Goal: Task Accomplishment & Management: Use online tool/utility

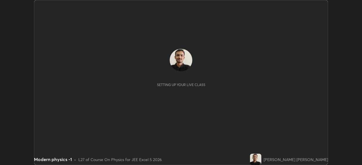
scroll to position [165, 361]
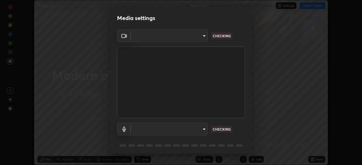
type input "05e465ff83a2709560b00517cc20afcec0d8c6759013130505a18faaf77a7109"
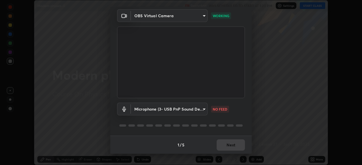
click at [202, 109] on body "Erase all Modern physics -1 Recording WAS SCHEDULED TO START AT 1:30 PM Setting…" at bounding box center [181, 82] width 362 height 165
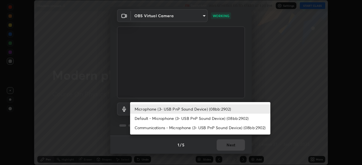
click at [158, 120] on li "Default - Microphone (3- USB PnP Sound Device) (08bb:2902)" at bounding box center [200, 118] width 140 height 9
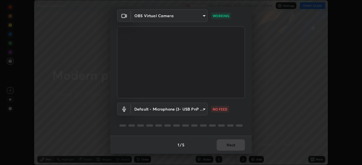
type input "default"
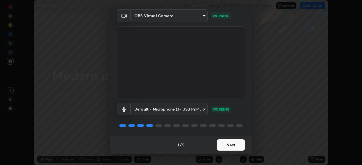
click at [225, 146] on button "Next" at bounding box center [230, 145] width 28 height 11
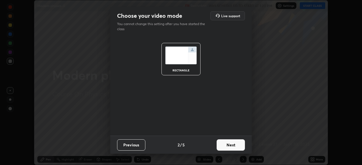
scroll to position [0, 0]
click at [225, 147] on button "Next" at bounding box center [230, 145] width 28 height 11
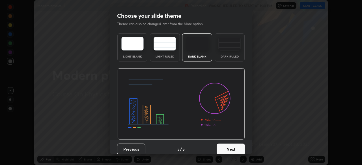
click at [226, 147] on button "Next" at bounding box center [230, 149] width 28 height 11
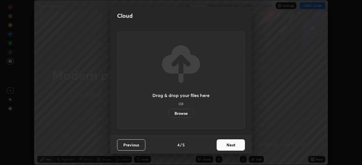
click at [225, 146] on button "Next" at bounding box center [230, 145] width 28 height 11
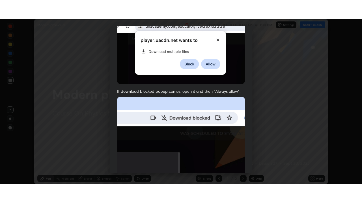
scroll to position [135, 0]
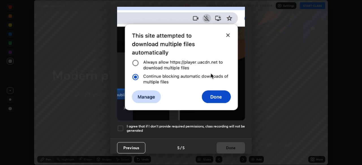
click at [121, 126] on div at bounding box center [120, 128] width 7 height 7
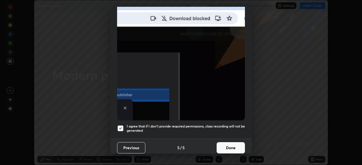
click at [231, 145] on button "Done" at bounding box center [230, 147] width 28 height 11
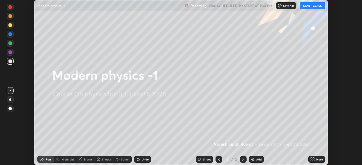
click at [311, 160] on icon at bounding box center [311, 160] width 1 height 1
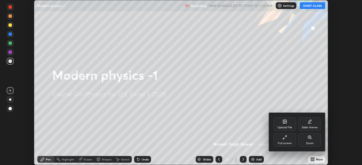
click at [285, 138] on icon at bounding box center [284, 137] width 5 height 5
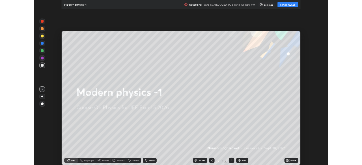
scroll to position [203, 362]
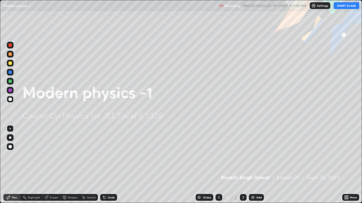
click at [346, 165] on icon at bounding box center [344, 198] width 1 height 1
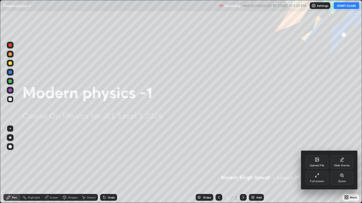
click at [342, 161] on icon at bounding box center [341, 160] width 5 height 5
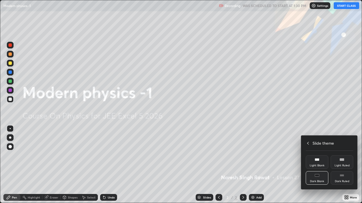
click at [343, 165] on div "Dark Ruled" at bounding box center [341, 179] width 23 height 14
click at [308, 143] on icon at bounding box center [307, 143] width 5 height 5
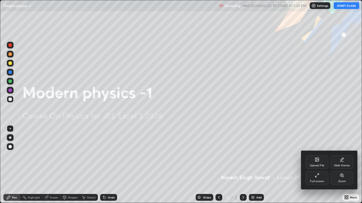
click at [320, 121] on div at bounding box center [181, 101] width 362 height 203
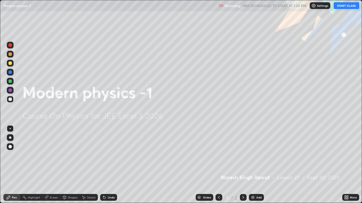
click at [345, 5] on button "START CLASS" at bounding box center [345, 5] width 25 height 7
click at [345, 165] on icon at bounding box center [346, 198] width 5 height 5
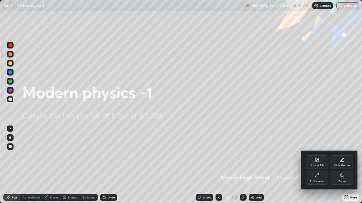
click at [342, 162] on div "Slide theme" at bounding box center [341, 163] width 23 height 14
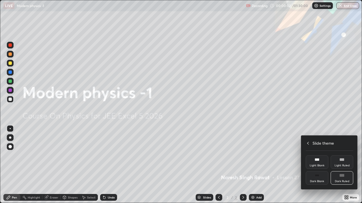
click at [342, 165] on div "Dark Ruled" at bounding box center [341, 179] width 23 height 14
click at [308, 145] on icon at bounding box center [307, 143] width 5 height 5
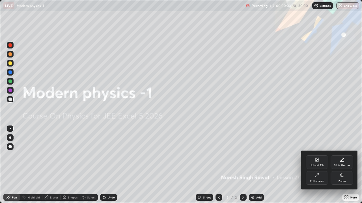
click at [321, 126] on div at bounding box center [181, 101] width 362 height 203
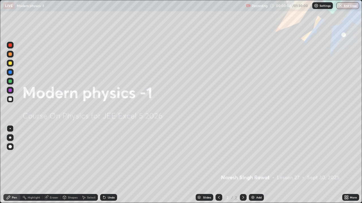
click at [253, 165] on img at bounding box center [252, 198] width 5 height 5
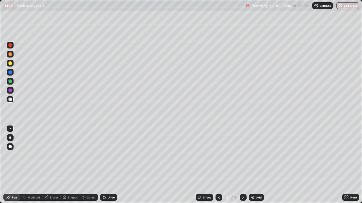
click at [10, 55] on div at bounding box center [9, 54] width 3 height 3
click at [13, 165] on div "Pen" at bounding box center [14, 197] width 5 height 3
click at [66, 165] on icon at bounding box center [64, 197] width 3 height 3
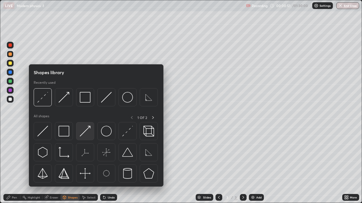
click at [88, 127] on img at bounding box center [85, 131] width 11 height 11
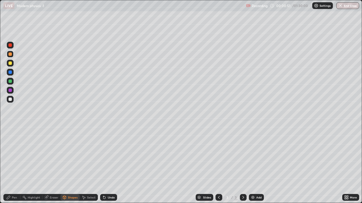
click at [10, 100] on div at bounding box center [9, 99] width 3 height 3
click at [11, 165] on div "Pen" at bounding box center [11, 197] width 17 height 7
click at [11, 100] on div at bounding box center [9, 99] width 3 height 3
click at [11, 54] on div at bounding box center [9, 54] width 3 height 3
click at [66, 165] on icon at bounding box center [64, 197] width 3 height 3
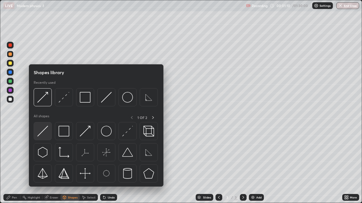
click at [42, 131] on img at bounding box center [42, 131] width 11 height 11
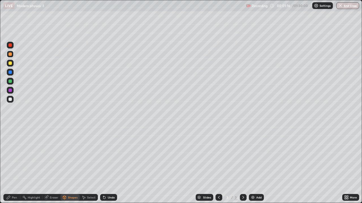
click at [108, 165] on div "Undo" at bounding box center [111, 197] width 7 height 3
click at [13, 165] on div "Pen" at bounding box center [14, 197] width 5 height 3
click at [10, 99] on div at bounding box center [9, 99] width 3 height 3
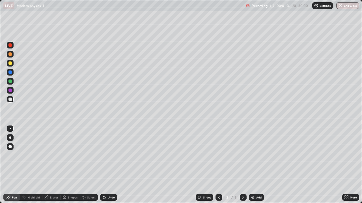
click at [73, 165] on div "Shapes" at bounding box center [73, 197] width 10 height 3
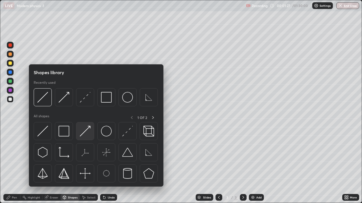
click at [86, 131] on img at bounding box center [85, 131] width 11 height 11
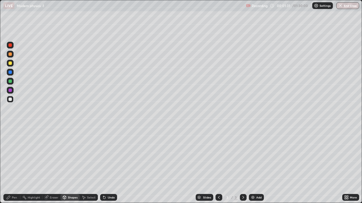
click at [75, 165] on div "Shapes" at bounding box center [73, 197] width 10 height 3
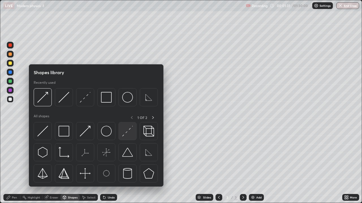
click at [126, 132] on img at bounding box center [127, 131] width 11 height 11
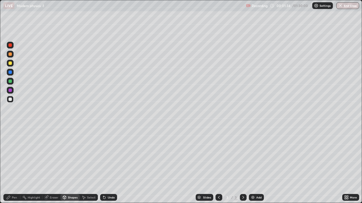
click at [12, 165] on div "Pen" at bounding box center [14, 197] width 5 height 3
click at [10, 56] on div at bounding box center [10, 54] width 7 height 7
click at [9, 81] on div at bounding box center [9, 81] width 3 height 3
click at [70, 165] on div "Shapes" at bounding box center [73, 197] width 10 height 3
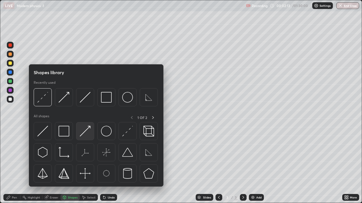
click at [88, 130] on img at bounding box center [85, 131] width 11 height 11
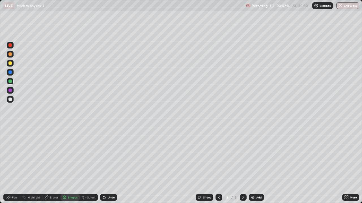
click at [68, 165] on div "Shapes" at bounding box center [73, 197] width 10 height 3
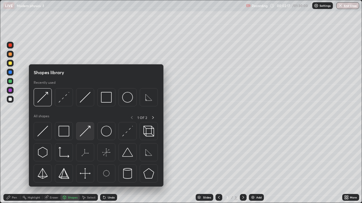
click at [88, 131] on img at bounding box center [85, 131] width 11 height 11
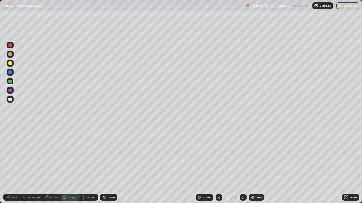
click at [16, 165] on div "Pen" at bounding box center [11, 197] width 17 height 7
click at [67, 165] on div "Shapes" at bounding box center [69, 197] width 19 height 7
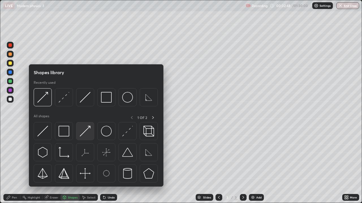
click at [84, 131] on img at bounding box center [85, 131] width 11 height 11
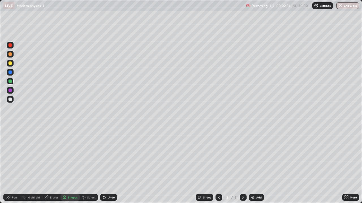
click at [16, 165] on div "Pen" at bounding box center [14, 197] width 5 height 3
click at [10, 102] on div at bounding box center [10, 99] width 7 height 7
click at [110, 165] on div "Undo" at bounding box center [111, 197] width 7 height 3
click at [10, 92] on div at bounding box center [9, 90] width 3 height 3
click at [10, 98] on div at bounding box center [9, 99] width 3 height 3
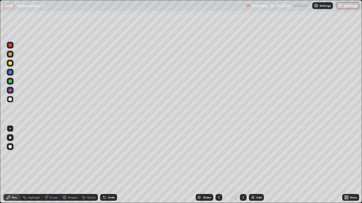
click at [68, 165] on div "Shapes" at bounding box center [73, 197] width 10 height 3
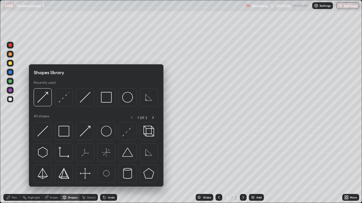
click at [13, 165] on div "Pen" at bounding box center [11, 197] width 17 height 7
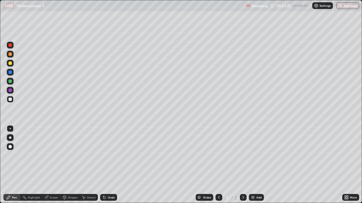
click at [10, 82] on div at bounding box center [9, 81] width 3 height 3
click at [109, 165] on div "Undo" at bounding box center [111, 197] width 7 height 3
click at [112, 165] on div "Undo" at bounding box center [108, 197] width 17 height 7
click at [243, 165] on icon at bounding box center [243, 198] width 5 height 5
click at [254, 165] on img at bounding box center [252, 198] width 5 height 5
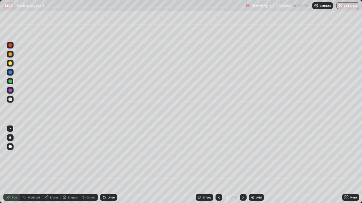
click at [10, 99] on div at bounding box center [9, 99] width 3 height 3
click at [218, 165] on icon at bounding box center [218, 198] width 5 height 5
click at [12, 55] on div at bounding box center [9, 54] width 3 height 3
click at [242, 165] on icon at bounding box center [243, 198] width 5 height 5
click at [10, 64] on div at bounding box center [9, 63] width 3 height 3
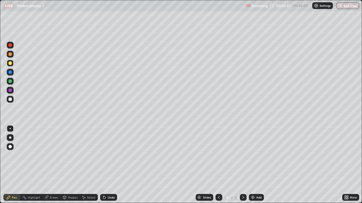
click at [103, 165] on icon at bounding box center [104, 198] width 2 height 2
click at [65, 165] on icon at bounding box center [64, 197] width 3 height 3
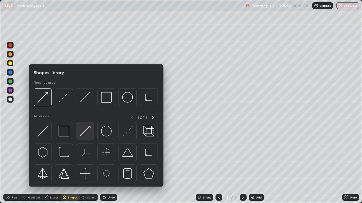
click at [87, 131] on img at bounding box center [85, 131] width 11 height 11
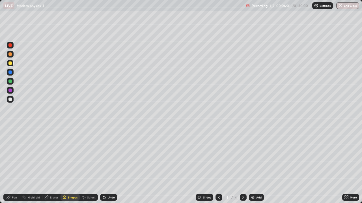
click at [68, 165] on div "Shapes" at bounding box center [73, 197] width 10 height 3
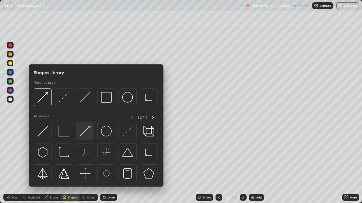
click at [86, 131] on img at bounding box center [85, 131] width 11 height 11
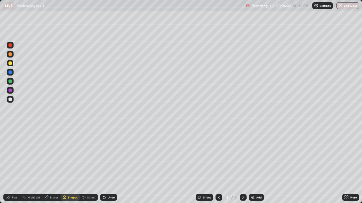
click at [10, 99] on div at bounding box center [9, 99] width 3 height 3
click at [12, 165] on div "Pen" at bounding box center [14, 197] width 5 height 3
click at [10, 100] on div at bounding box center [9, 99] width 3 height 3
click at [218, 165] on icon at bounding box center [219, 197] width 2 height 3
click at [242, 165] on icon at bounding box center [243, 198] width 5 height 5
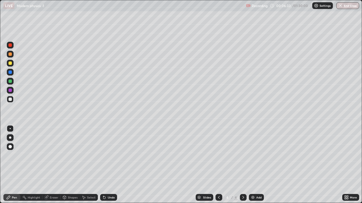
click at [10, 81] on div at bounding box center [9, 81] width 3 height 3
click at [68, 165] on div "Shapes" at bounding box center [73, 197] width 10 height 3
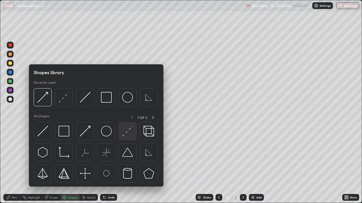
click at [123, 131] on img at bounding box center [127, 131] width 11 height 11
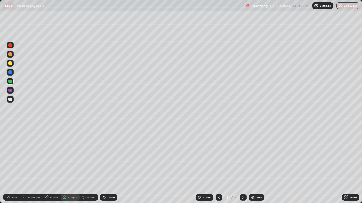
click at [10, 54] on div at bounding box center [9, 54] width 3 height 3
click at [12, 165] on div "Pen" at bounding box center [14, 197] width 5 height 3
click at [10, 100] on div at bounding box center [9, 99] width 3 height 3
click at [66, 165] on icon at bounding box center [64, 198] width 5 height 5
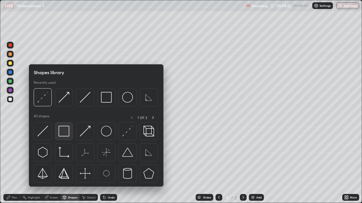
click at [66, 133] on img at bounding box center [63, 131] width 11 height 11
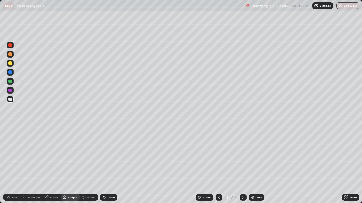
click at [12, 165] on div "Pen" at bounding box center [11, 197] width 17 height 7
click at [12, 81] on div at bounding box center [9, 81] width 3 height 3
click at [67, 165] on div "Shapes" at bounding box center [69, 197] width 19 height 7
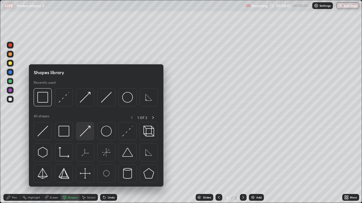
click at [84, 132] on img at bounding box center [85, 131] width 11 height 11
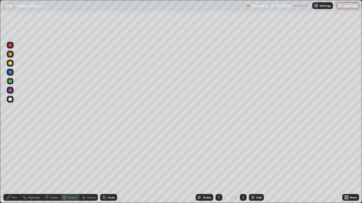
click at [11, 100] on div at bounding box center [9, 99] width 3 height 3
click at [105, 165] on icon at bounding box center [104, 198] width 5 height 5
click at [74, 165] on div "Shapes" at bounding box center [73, 197] width 10 height 3
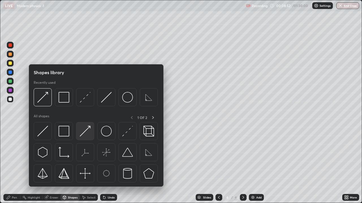
click at [86, 127] on img at bounding box center [85, 131] width 11 height 11
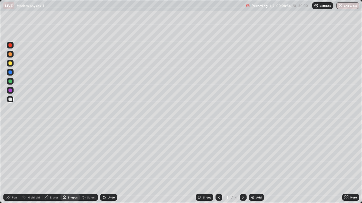
click at [69, 165] on div "Shapes" at bounding box center [73, 197] width 10 height 3
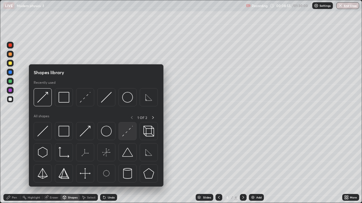
click at [125, 132] on img at bounding box center [127, 131] width 11 height 11
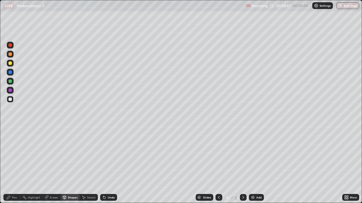
click at [12, 165] on div "Pen" at bounding box center [11, 197] width 17 height 7
click at [10, 91] on div at bounding box center [9, 90] width 3 height 3
click at [70, 165] on div "Shapes" at bounding box center [73, 197] width 10 height 3
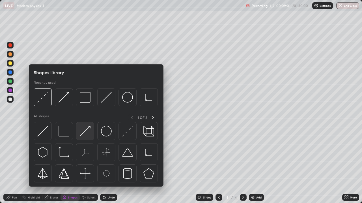
click at [86, 128] on img at bounding box center [85, 131] width 11 height 11
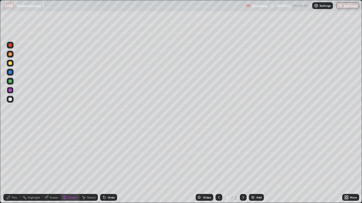
click at [10, 53] on div at bounding box center [9, 54] width 3 height 3
click at [10, 165] on div "Pen" at bounding box center [11, 197] width 17 height 7
click at [255, 165] on div "Add" at bounding box center [256, 197] width 15 height 7
click at [69, 165] on div "Shapes" at bounding box center [73, 197] width 10 height 3
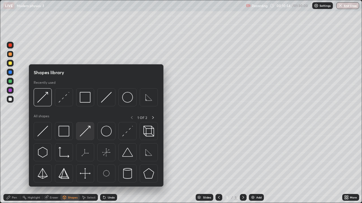
click at [89, 129] on img at bounding box center [85, 131] width 11 height 11
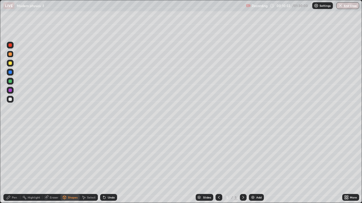
click at [10, 102] on div at bounding box center [10, 99] width 7 height 7
click at [108, 165] on div "Undo" at bounding box center [111, 197] width 7 height 3
click at [14, 165] on div "Pen" at bounding box center [11, 197] width 17 height 7
click at [10, 80] on div at bounding box center [9, 81] width 3 height 3
click at [64, 165] on icon at bounding box center [64, 199] width 0 height 2
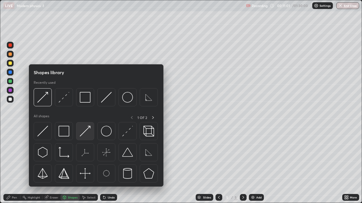
click at [87, 127] on img at bounding box center [85, 131] width 11 height 11
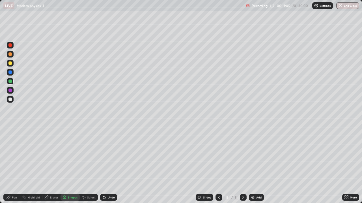
click at [9, 165] on div "Pen" at bounding box center [11, 197] width 17 height 7
click at [8, 99] on div at bounding box center [9, 99] width 3 height 3
click at [10, 54] on div at bounding box center [9, 54] width 3 height 3
click at [71, 165] on div "Shapes" at bounding box center [73, 197] width 10 height 3
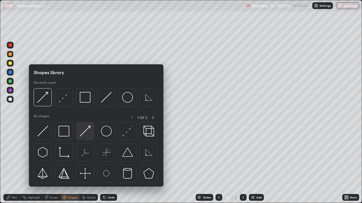
click at [90, 128] on img at bounding box center [85, 131] width 11 height 11
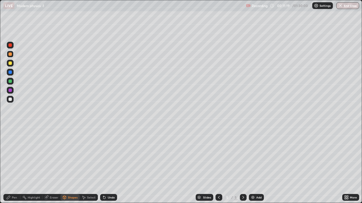
click at [66, 165] on icon at bounding box center [64, 198] width 5 height 5
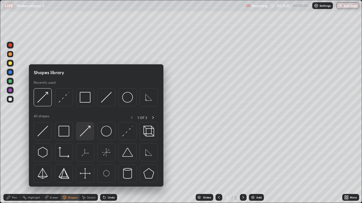
click at [89, 130] on img at bounding box center [85, 131] width 11 height 11
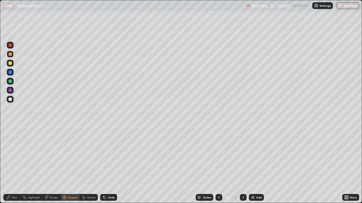
click at [67, 165] on div "Shapes" at bounding box center [69, 197] width 19 height 7
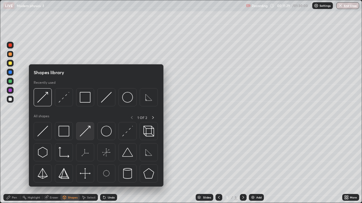
click at [88, 128] on img at bounding box center [85, 131] width 11 height 11
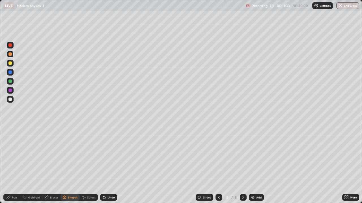
click at [12, 165] on div "Pen" at bounding box center [11, 197] width 17 height 7
click at [10, 100] on div at bounding box center [9, 99] width 3 height 3
click at [71, 165] on div "Shapes" at bounding box center [73, 197] width 10 height 3
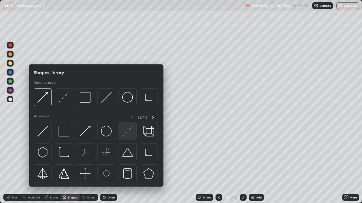
click at [130, 129] on img at bounding box center [127, 131] width 11 height 11
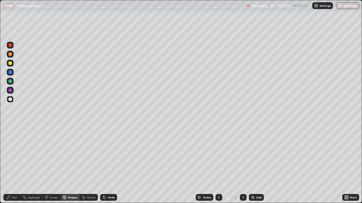
click at [15, 165] on div "Pen" at bounding box center [14, 197] width 5 height 3
click at [12, 99] on div at bounding box center [10, 99] width 7 height 7
click at [218, 165] on icon at bounding box center [218, 198] width 5 height 5
click at [242, 165] on icon at bounding box center [243, 198] width 5 height 5
click at [254, 165] on div "Add" at bounding box center [256, 197] width 15 height 7
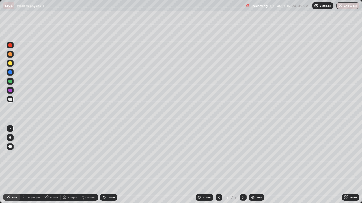
click at [71, 165] on div "Shapes" at bounding box center [69, 197] width 19 height 7
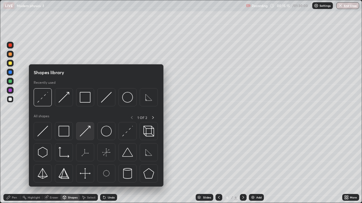
click at [86, 131] on img at bounding box center [85, 131] width 11 height 11
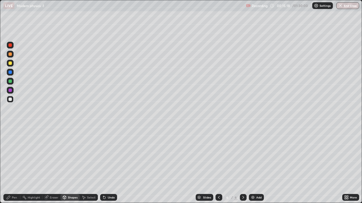
click at [11, 165] on div "Pen" at bounding box center [11, 197] width 17 height 7
click at [10, 99] on div at bounding box center [9, 99] width 3 height 3
click at [74, 165] on div "Shapes" at bounding box center [73, 197] width 10 height 3
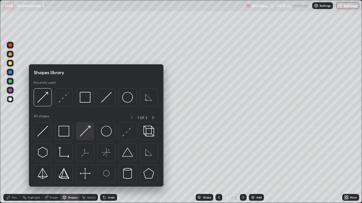
click at [87, 131] on img at bounding box center [85, 131] width 11 height 11
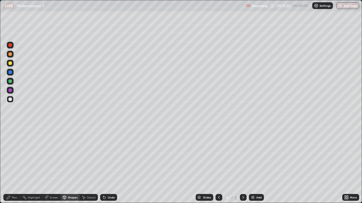
click at [10, 54] on div at bounding box center [9, 54] width 3 height 3
click at [10, 165] on icon at bounding box center [8, 198] width 5 height 5
click at [68, 165] on div "Shapes" at bounding box center [73, 197] width 10 height 3
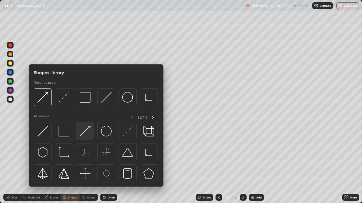
click at [89, 130] on img at bounding box center [85, 131] width 11 height 11
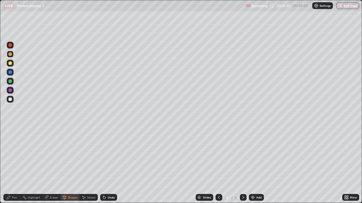
click at [104, 165] on icon at bounding box center [104, 198] width 2 height 2
click at [66, 165] on div "Shapes" at bounding box center [69, 197] width 19 height 7
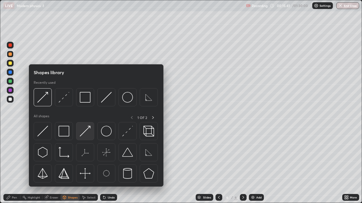
click at [90, 128] on img at bounding box center [85, 131] width 11 height 11
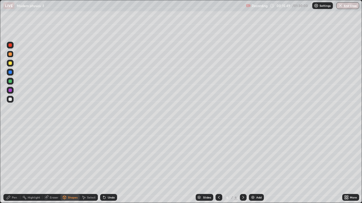
click at [11, 165] on div "Pen" at bounding box center [11, 197] width 17 height 7
click at [9, 100] on div at bounding box center [9, 99] width 3 height 3
click at [68, 165] on div "Shapes" at bounding box center [73, 197] width 10 height 3
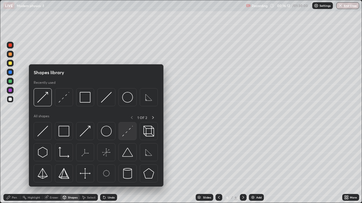
click at [126, 133] on img at bounding box center [127, 131] width 11 height 11
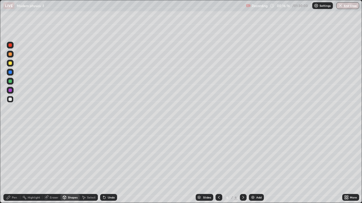
click at [70, 165] on div "Shapes" at bounding box center [73, 197] width 10 height 3
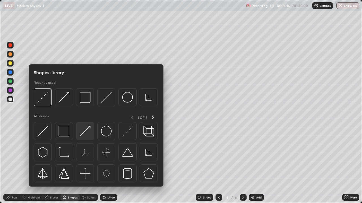
click at [88, 131] on img at bounding box center [85, 131] width 11 height 11
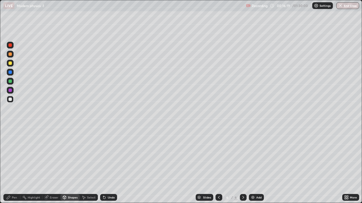
click at [12, 165] on div "Pen" at bounding box center [14, 197] width 5 height 3
click at [9, 93] on div at bounding box center [10, 90] width 7 height 7
click at [108, 165] on div "Undo" at bounding box center [111, 197] width 7 height 3
click at [66, 165] on div "Shapes" at bounding box center [69, 197] width 19 height 7
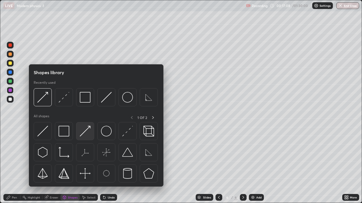
click at [89, 130] on img at bounding box center [85, 131] width 11 height 11
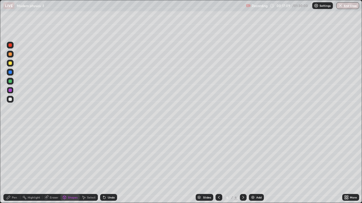
click at [10, 81] on div at bounding box center [9, 81] width 3 height 3
click at [15, 165] on div "Pen" at bounding box center [14, 197] width 5 height 3
click at [112, 165] on div "Undo" at bounding box center [111, 197] width 7 height 3
click at [12, 99] on div at bounding box center [9, 99] width 3 height 3
click at [10, 57] on div at bounding box center [10, 54] width 7 height 7
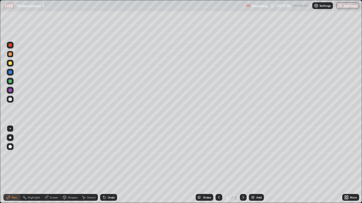
click at [10, 81] on div at bounding box center [9, 81] width 3 height 3
click at [9, 62] on div at bounding box center [9, 63] width 3 height 3
click at [108, 165] on div "Undo" at bounding box center [111, 197] width 7 height 3
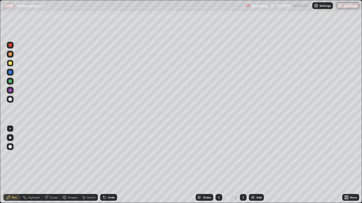
click at [108, 165] on div "Undo" at bounding box center [108, 197] width 17 height 7
click at [110, 165] on div "Undo" at bounding box center [111, 197] width 7 height 3
click at [110, 165] on div "Undo" at bounding box center [108, 197] width 17 height 7
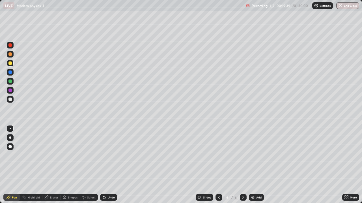
click at [109, 165] on div "Undo" at bounding box center [108, 197] width 17 height 7
click at [110, 165] on div "Undo" at bounding box center [108, 197] width 17 height 7
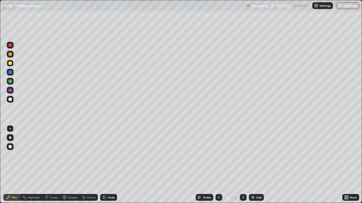
click at [110, 165] on div "Undo" at bounding box center [108, 197] width 17 height 7
click at [110, 165] on div "Undo" at bounding box center [111, 197] width 7 height 3
click at [109, 165] on div "Undo" at bounding box center [111, 197] width 7 height 3
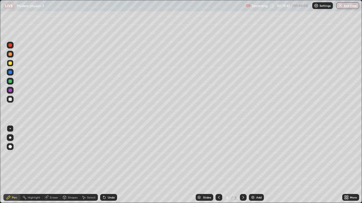
click at [110, 165] on div "Undo" at bounding box center [111, 197] width 7 height 3
click at [109, 165] on div "Undo" at bounding box center [111, 197] width 7 height 3
click at [110, 165] on div "Undo" at bounding box center [111, 197] width 7 height 3
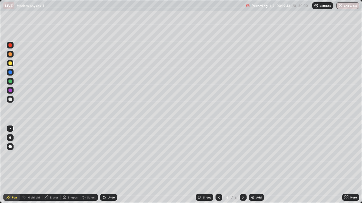
click at [110, 165] on div "Undo" at bounding box center [111, 197] width 7 height 3
click at [109, 165] on div "Undo" at bounding box center [111, 197] width 7 height 3
click at [10, 53] on div at bounding box center [9, 54] width 3 height 3
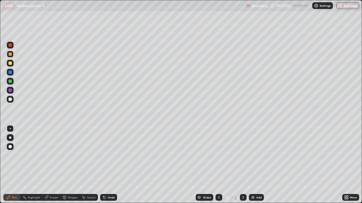
click at [9, 83] on div at bounding box center [10, 81] width 7 height 7
click at [346, 165] on icon at bounding box center [344, 196] width 1 height 1
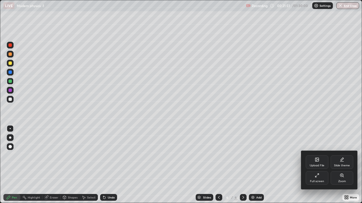
click at [314, 165] on div "Full screen" at bounding box center [316, 179] width 23 height 14
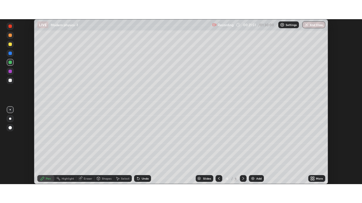
scroll to position [28089, 27893]
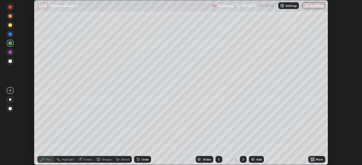
click at [313, 160] on icon at bounding box center [312, 160] width 1 height 1
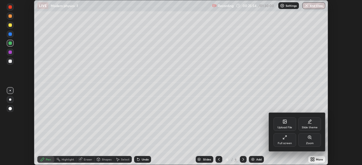
click at [286, 140] on div "Full screen" at bounding box center [284, 140] width 23 height 14
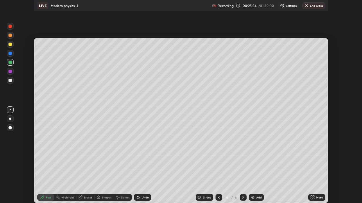
scroll to position [203, 362]
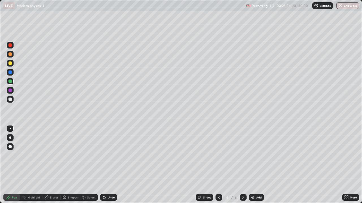
click at [242, 165] on icon at bounding box center [243, 198] width 5 height 5
click at [253, 165] on img at bounding box center [252, 198] width 5 height 5
click at [11, 54] on div at bounding box center [9, 54] width 3 height 3
click at [103, 165] on icon at bounding box center [103, 196] width 1 height 1
click at [106, 165] on div "Undo" at bounding box center [108, 197] width 17 height 7
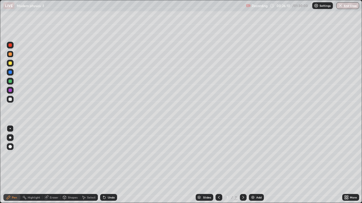
click at [106, 165] on div "Undo" at bounding box center [108, 197] width 17 height 7
click at [68, 165] on div "Shapes" at bounding box center [73, 197] width 10 height 3
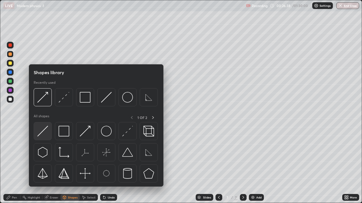
click at [41, 132] on img at bounding box center [42, 131] width 11 height 11
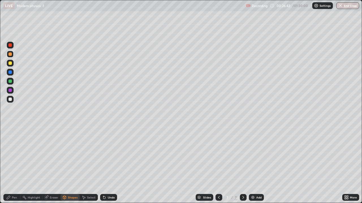
click at [11, 165] on div "Pen" at bounding box center [11, 197] width 17 height 7
click at [9, 99] on div at bounding box center [9, 99] width 3 height 3
click at [105, 165] on icon at bounding box center [104, 198] width 5 height 5
click at [67, 165] on div "Shapes" at bounding box center [69, 197] width 19 height 7
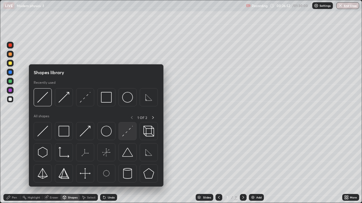
click at [125, 132] on img at bounding box center [127, 131] width 11 height 11
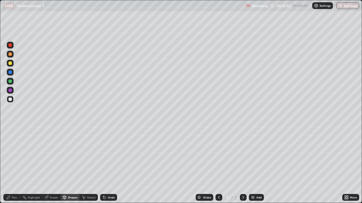
click at [71, 165] on div "Shapes" at bounding box center [73, 197] width 10 height 3
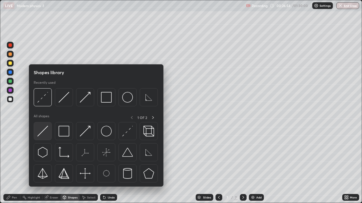
click at [44, 130] on img at bounding box center [42, 131] width 11 height 11
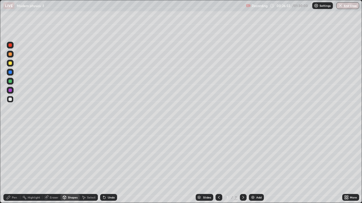
click at [10, 90] on div at bounding box center [9, 90] width 3 height 3
click at [10, 55] on div at bounding box center [9, 54] width 3 height 3
click at [63, 165] on div "Shapes" at bounding box center [69, 197] width 19 height 7
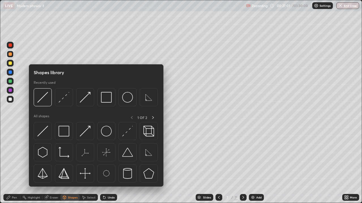
click at [65, 165] on icon at bounding box center [64, 197] width 3 height 3
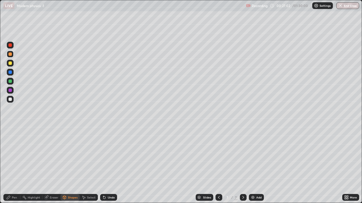
click at [68, 165] on div "Shapes" at bounding box center [73, 197] width 10 height 3
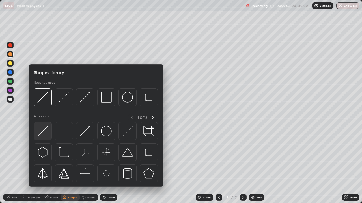
click at [45, 127] on img at bounding box center [42, 131] width 11 height 11
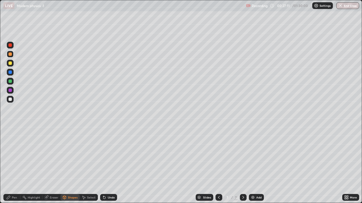
click at [66, 165] on icon at bounding box center [64, 197] width 3 height 3
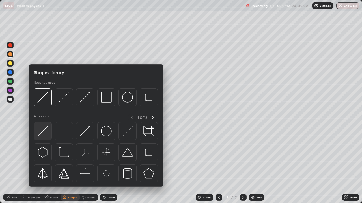
click at [44, 126] on img at bounding box center [42, 131] width 11 height 11
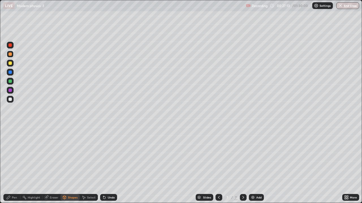
click at [11, 91] on div at bounding box center [9, 90] width 3 height 3
click at [11, 165] on div "Pen" at bounding box center [11, 197] width 17 height 7
click at [10, 100] on div at bounding box center [9, 99] width 3 height 3
click at [74, 165] on div "Shapes" at bounding box center [73, 197] width 10 height 3
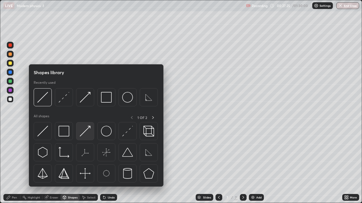
click at [85, 129] on img at bounding box center [85, 131] width 11 height 11
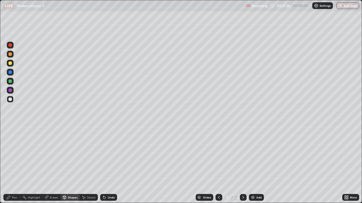
click at [10, 65] on div at bounding box center [10, 63] width 7 height 7
click at [10, 165] on icon at bounding box center [8, 198] width 5 height 5
click at [8, 101] on div at bounding box center [10, 99] width 7 height 7
click at [10, 63] on div at bounding box center [9, 63] width 3 height 3
click at [10, 55] on div at bounding box center [9, 54] width 3 height 3
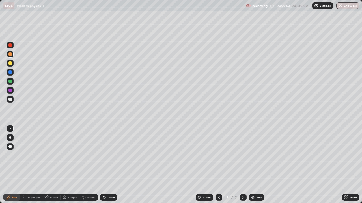
click at [72, 165] on div "Shapes" at bounding box center [73, 197] width 10 height 3
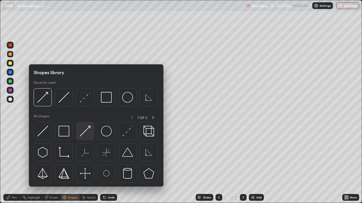
click at [84, 131] on img at bounding box center [85, 131] width 11 height 11
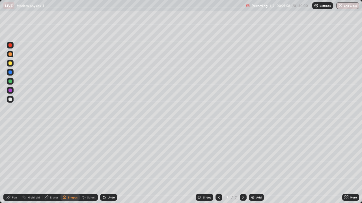
click at [108, 165] on div "Undo" at bounding box center [111, 197] width 7 height 3
click at [9, 165] on icon at bounding box center [8, 197] width 3 height 3
click at [10, 81] on div at bounding box center [9, 81] width 3 height 3
click at [108, 165] on div "Undo" at bounding box center [111, 197] width 7 height 3
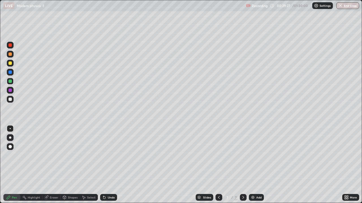
click at [11, 63] on div at bounding box center [9, 63] width 3 height 3
click at [9, 54] on div at bounding box center [9, 54] width 3 height 3
click at [112, 165] on div "Undo" at bounding box center [108, 197] width 17 height 7
click at [9, 99] on div at bounding box center [9, 99] width 3 height 3
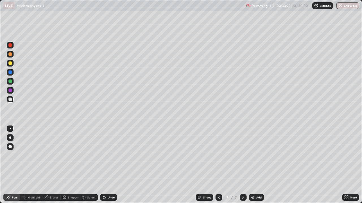
click at [108, 165] on div "Undo" at bounding box center [111, 197] width 7 height 3
click at [107, 165] on div "Undo" at bounding box center [108, 197] width 17 height 7
click at [105, 165] on icon at bounding box center [104, 198] width 5 height 5
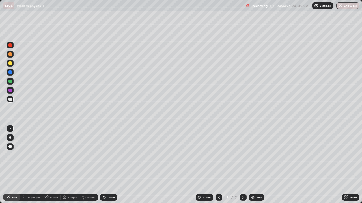
click at [107, 165] on div "Undo" at bounding box center [108, 197] width 17 height 7
click at [242, 165] on icon at bounding box center [243, 198] width 5 height 5
click at [250, 165] on img at bounding box center [252, 198] width 5 height 5
click at [110, 165] on div "Undo" at bounding box center [111, 197] width 7 height 3
click at [111, 165] on div "Undo" at bounding box center [111, 197] width 7 height 3
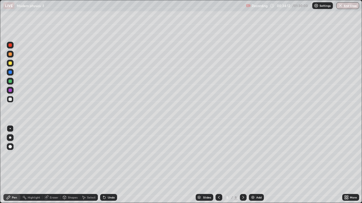
click at [10, 55] on div at bounding box center [9, 54] width 3 height 3
click at [110, 165] on div "Undo" at bounding box center [111, 197] width 7 height 3
click at [109, 165] on div "Undo" at bounding box center [111, 197] width 7 height 3
click at [68, 165] on div "Shapes" at bounding box center [73, 197] width 10 height 3
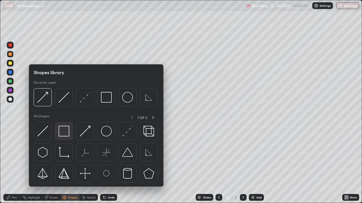
click at [65, 131] on img at bounding box center [63, 131] width 11 height 11
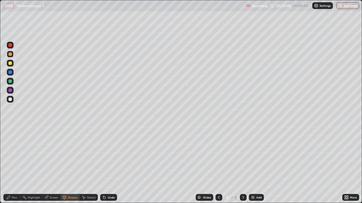
click at [10, 99] on div at bounding box center [9, 99] width 3 height 3
click at [10, 82] on div at bounding box center [9, 81] width 3 height 3
click at [106, 165] on div "Undo" at bounding box center [108, 197] width 17 height 7
click at [14, 165] on div "Pen" at bounding box center [14, 197] width 5 height 3
click at [218, 165] on icon at bounding box center [218, 198] width 5 height 5
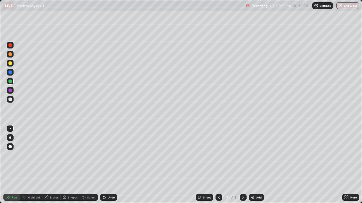
click at [242, 165] on icon at bounding box center [243, 197] width 2 height 3
click at [10, 63] on div at bounding box center [9, 63] width 3 height 3
click at [218, 165] on icon at bounding box center [218, 198] width 5 height 5
click at [242, 165] on icon at bounding box center [243, 198] width 5 height 5
click at [220, 165] on icon at bounding box center [218, 198] width 5 height 5
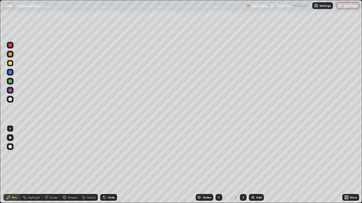
click at [242, 165] on icon at bounding box center [243, 198] width 5 height 5
click at [243, 165] on icon at bounding box center [243, 198] width 5 height 5
click at [218, 165] on icon at bounding box center [219, 197] width 2 height 3
click at [243, 165] on icon at bounding box center [243, 198] width 5 height 5
click at [242, 165] on icon at bounding box center [243, 198] width 5 height 5
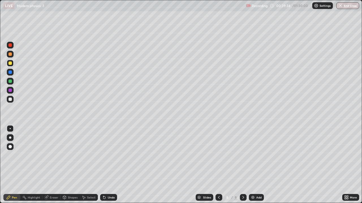
click at [242, 165] on icon at bounding box center [243, 198] width 5 height 5
click at [13, 165] on div "Pen" at bounding box center [11, 197] width 17 height 7
click at [13, 101] on div at bounding box center [10, 99] width 7 height 7
click at [71, 165] on div "Shapes" at bounding box center [73, 197] width 10 height 3
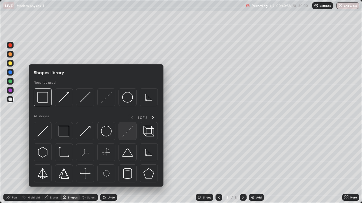
click at [126, 136] on img at bounding box center [127, 131] width 11 height 11
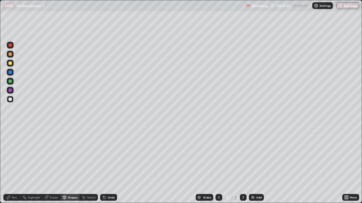
click at [16, 165] on div "Pen" at bounding box center [11, 197] width 17 height 7
click at [12, 81] on div at bounding box center [10, 81] width 7 height 7
click at [10, 83] on div at bounding box center [9, 81] width 3 height 3
click at [10, 99] on div at bounding box center [9, 99] width 3 height 3
click at [242, 165] on icon at bounding box center [243, 197] width 2 height 3
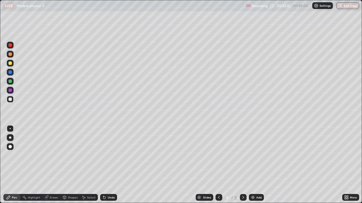
click at [252, 165] on img at bounding box center [252, 198] width 5 height 5
click at [11, 56] on div at bounding box center [9, 54] width 3 height 3
click at [65, 165] on icon at bounding box center [64, 197] width 3 height 3
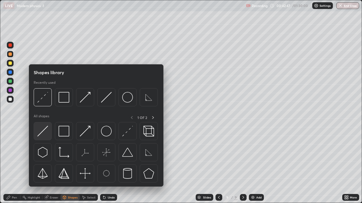
click at [46, 131] on img at bounding box center [42, 131] width 11 height 11
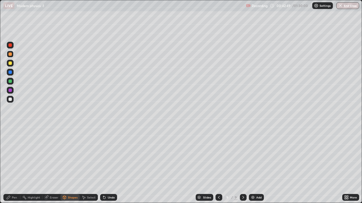
click at [70, 165] on div "Shapes" at bounding box center [73, 197] width 10 height 3
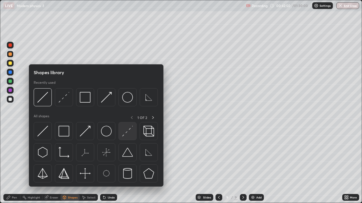
click at [127, 130] on img at bounding box center [127, 131] width 11 height 11
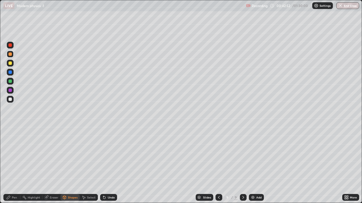
click at [68, 165] on div "Shapes" at bounding box center [69, 197] width 19 height 7
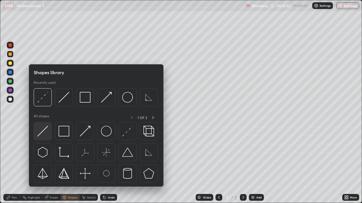
click at [44, 132] on img at bounding box center [42, 131] width 11 height 11
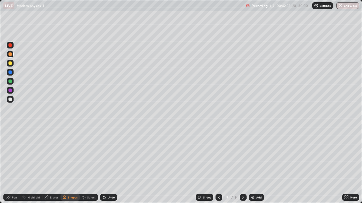
click at [11, 80] on div at bounding box center [9, 81] width 3 height 3
click at [14, 165] on div "Pen" at bounding box center [14, 197] width 5 height 3
click at [10, 101] on div at bounding box center [9, 99] width 3 height 3
click at [67, 165] on div "Shapes" at bounding box center [69, 197] width 19 height 7
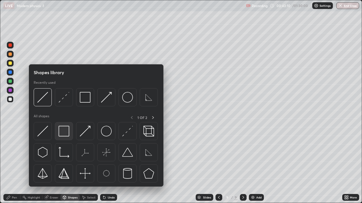
click at [67, 131] on img at bounding box center [63, 131] width 11 height 11
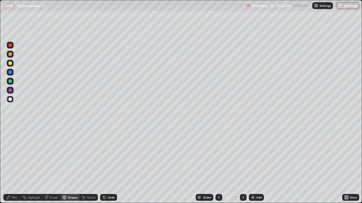
click at [11, 81] on div at bounding box center [9, 81] width 3 height 3
click at [110, 165] on div "Undo" at bounding box center [108, 197] width 17 height 7
click at [16, 165] on div "Pen" at bounding box center [14, 197] width 5 height 3
click at [106, 165] on div "Undo" at bounding box center [108, 197] width 17 height 7
click at [108, 165] on div "Undo" at bounding box center [111, 197] width 7 height 3
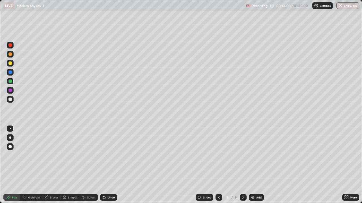
click at [109, 165] on div "Undo" at bounding box center [111, 197] width 7 height 3
click at [108, 165] on div "Undo" at bounding box center [111, 197] width 7 height 3
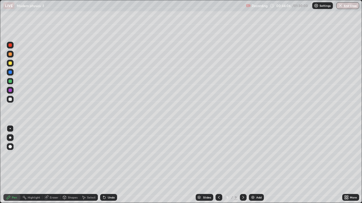
click at [12, 165] on div "Pen" at bounding box center [11, 197] width 17 height 7
click at [11, 53] on div at bounding box center [9, 54] width 3 height 3
click at [70, 165] on div "Shapes" at bounding box center [69, 197] width 19 height 7
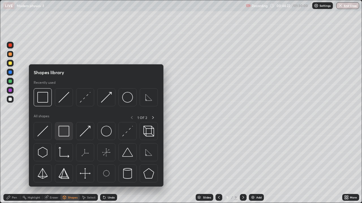
click at [68, 135] on img at bounding box center [63, 131] width 11 height 11
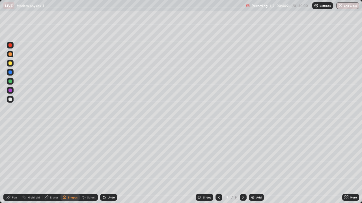
click at [10, 81] on div at bounding box center [9, 81] width 3 height 3
click at [10, 64] on div at bounding box center [9, 63] width 3 height 3
click at [107, 165] on div "Undo" at bounding box center [108, 197] width 17 height 7
click at [15, 165] on div "Pen" at bounding box center [11, 197] width 17 height 7
click at [0, 34] on div "Setting up your live class" at bounding box center [181, 101] width 362 height 203
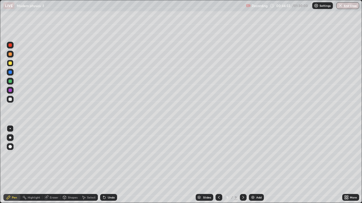
click at [10, 82] on div at bounding box center [9, 81] width 3 height 3
click at [12, 165] on div "Pen" at bounding box center [14, 197] width 5 height 3
click at [108, 165] on div "Undo" at bounding box center [111, 197] width 7 height 3
click at [72, 165] on div "Shapes" at bounding box center [69, 197] width 19 height 7
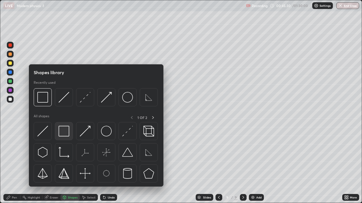
click at [69, 132] on img at bounding box center [63, 131] width 11 height 11
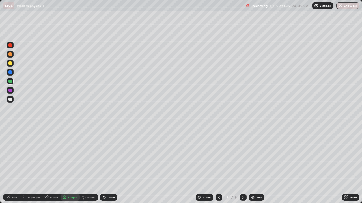
click at [65, 165] on icon at bounding box center [64, 197] width 3 height 3
click at [109, 165] on div "Undo" at bounding box center [111, 197] width 7 height 3
click at [73, 165] on div "Shapes" at bounding box center [69, 197] width 19 height 7
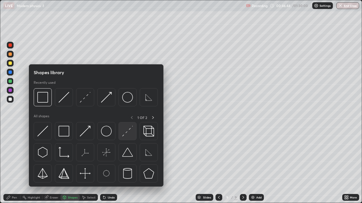
click at [125, 134] on img at bounding box center [127, 131] width 11 height 11
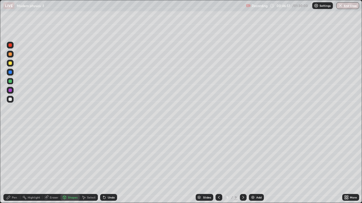
click at [10, 54] on div at bounding box center [9, 54] width 3 height 3
click at [71, 165] on div "Shapes" at bounding box center [73, 197] width 10 height 3
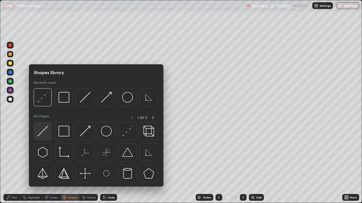
click at [44, 133] on img at bounding box center [42, 131] width 11 height 11
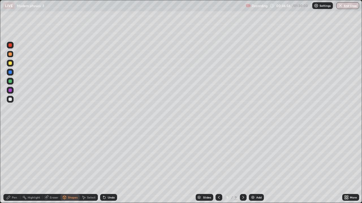
click at [70, 165] on div "Shapes" at bounding box center [73, 197] width 10 height 3
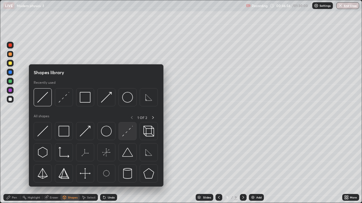
click at [127, 132] on img at bounding box center [127, 131] width 11 height 11
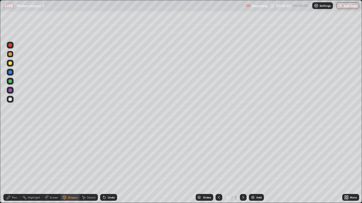
click at [68, 165] on div "Shapes" at bounding box center [69, 197] width 19 height 7
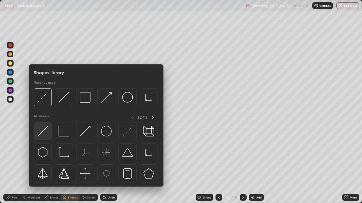
click at [42, 132] on img at bounding box center [42, 131] width 11 height 11
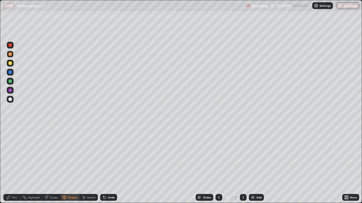
click at [10, 99] on div at bounding box center [9, 99] width 3 height 3
click at [9, 165] on icon at bounding box center [8, 197] width 3 height 3
click at [10, 82] on div at bounding box center [9, 81] width 3 height 3
click at [10, 99] on div at bounding box center [9, 99] width 3 height 3
click at [242, 165] on icon at bounding box center [243, 198] width 5 height 5
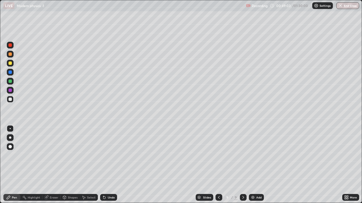
click at [253, 165] on img at bounding box center [252, 198] width 5 height 5
click at [10, 55] on div at bounding box center [9, 54] width 3 height 3
click at [108, 165] on div "Undo" at bounding box center [111, 197] width 7 height 3
click at [9, 62] on div at bounding box center [9, 63] width 3 height 3
click at [71, 165] on div "Shapes" at bounding box center [73, 197] width 10 height 3
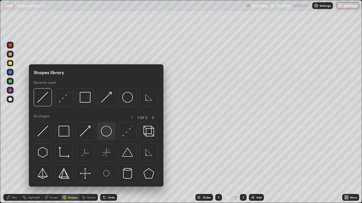
click at [110, 133] on img at bounding box center [106, 131] width 11 height 11
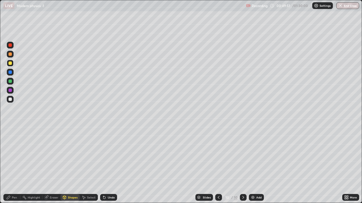
click at [10, 82] on div at bounding box center [9, 81] width 3 height 3
click at [12, 165] on div "Pen" at bounding box center [11, 197] width 17 height 7
click at [69, 165] on div "Shapes" at bounding box center [73, 197] width 10 height 3
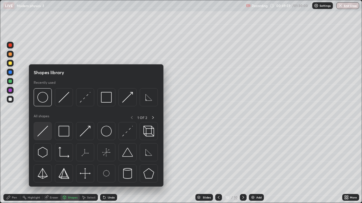
click at [49, 127] on div at bounding box center [43, 131] width 18 height 18
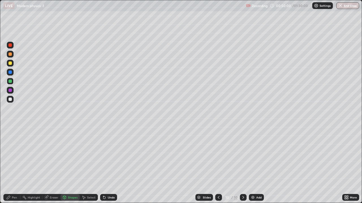
click at [12, 98] on div at bounding box center [9, 99] width 3 height 3
click at [65, 165] on div "Shapes" at bounding box center [69, 197] width 19 height 7
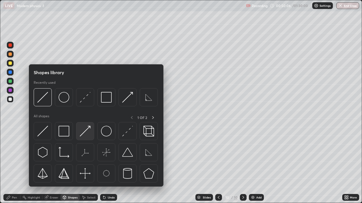
click at [86, 135] on img at bounding box center [85, 131] width 11 height 11
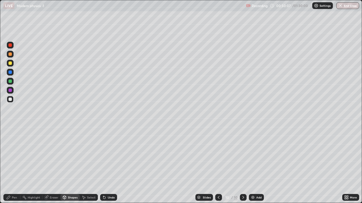
click at [9, 83] on div at bounding box center [9, 81] width 3 height 3
click at [15, 165] on div "Pen" at bounding box center [11, 197] width 17 height 7
click at [10, 99] on div at bounding box center [9, 99] width 3 height 3
click at [10, 55] on div at bounding box center [9, 54] width 3 height 3
click at [13, 165] on div "Pen" at bounding box center [11, 197] width 17 height 11
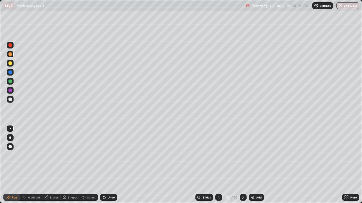
click at [70, 165] on div "Shapes" at bounding box center [73, 197] width 10 height 3
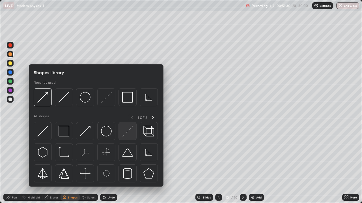
click at [127, 134] on img at bounding box center [127, 131] width 11 height 11
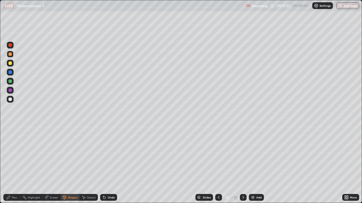
click at [70, 165] on div "Shapes" at bounding box center [69, 197] width 19 height 7
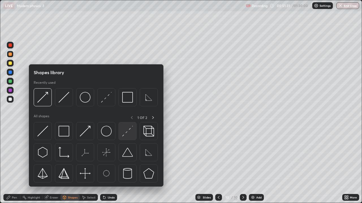
click at [127, 131] on img at bounding box center [127, 131] width 11 height 11
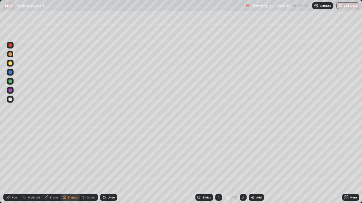
click at [71, 165] on div "Shapes" at bounding box center [73, 197] width 10 height 3
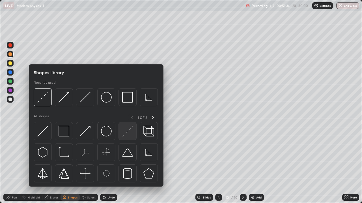
click at [127, 130] on img at bounding box center [127, 131] width 11 height 11
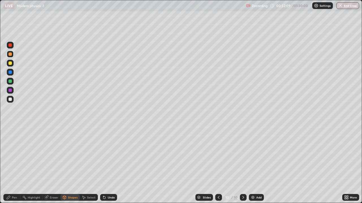
click at [73, 165] on div "Shapes" at bounding box center [69, 197] width 19 height 7
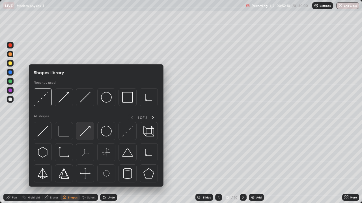
click at [90, 131] on div at bounding box center [85, 131] width 18 height 18
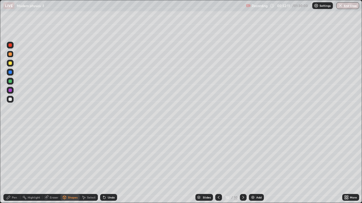
click at [12, 100] on div at bounding box center [10, 99] width 7 height 7
click at [86, 165] on div "Select" at bounding box center [89, 197] width 18 height 7
click at [69, 165] on div "Shapes" at bounding box center [73, 197] width 10 height 3
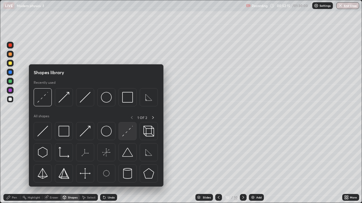
click at [128, 133] on img at bounding box center [127, 131] width 11 height 11
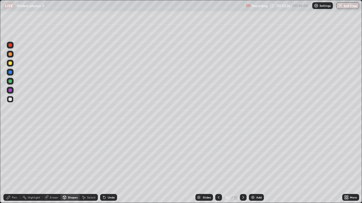
click at [9, 165] on icon at bounding box center [8, 197] width 3 height 3
click at [11, 101] on div at bounding box center [10, 99] width 7 height 7
click at [67, 165] on div "Shapes" at bounding box center [69, 197] width 19 height 7
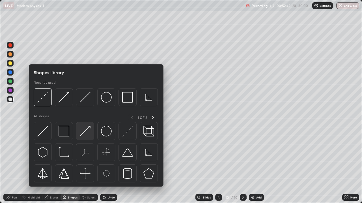
click at [91, 130] on div at bounding box center [85, 131] width 18 height 18
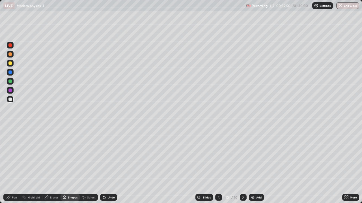
click at [70, 165] on div "Shapes" at bounding box center [73, 197] width 10 height 3
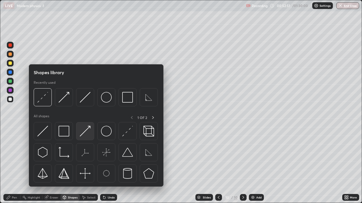
click at [88, 129] on img at bounding box center [85, 131] width 11 height 11
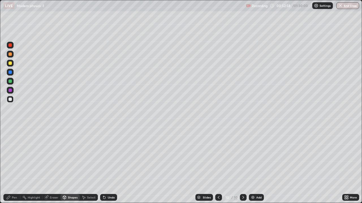
click at [13, 165] on div "Pen" at bounding box center [14, 197] width 5 height 3
click at [12, 54] on div at bounding box center [9, 54] width 3 height 3
click at [106, 165] on div "Undo" at bounding box center [108, 197] width 17 height 7
click at [108, 165] on div "Undo" at bounding box center [111, 197] width 7 height 3
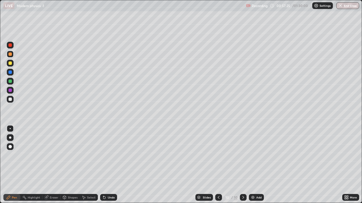
click at [242, 165] on icon at bounding box center [243, 197] width 2 height 3
click at [252, 165] on img at bounding box center [252, 198] width 5 height 5
click at [9, 81] on div at bounding box center [9, 81] width 3 height 3
click at [10, 99] on div at bounding box center [9, 99] width 3 height 3
click at [12, 165] on div "Pen" at bounding box center [11, 197] width 17 height 7
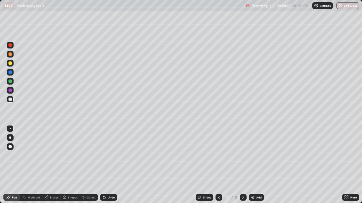
click at [10, 54] on div at bounding box center [9, 54] width 3 height 3
click at [9, 80] on div at bounding box center [9, 81] width 3 height 3
click at [10, 62] on div at bounding box center [9, 63] width 3 height 3
click at [9, 54] on div at bounding box center [9, 54] width 3 height 3
click at [110, 165] on div "Undo" at bounding box center [111, 197] width 7 height 3
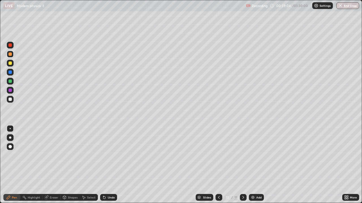
click at [110, 165] on div "Undo" at bounding box center [111, 197] width 7 height 3
click at [90, 165] on div "Select" at bounding box center [91, 197] width 8 height 3
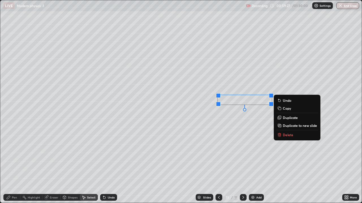
click at [256, 123] on div "0 ° Undo Copy Duplicate Duplicate to new slide Delete" at bounding box center [180, 101] width 361 height 203
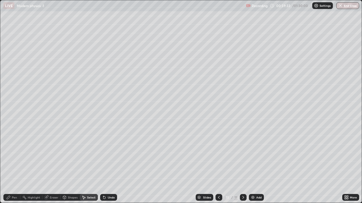
click at [14, 165] on div "Pen" at bounding box center [14, 197] width 5 height 3
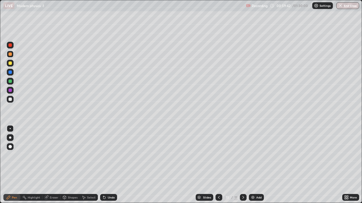
click at [10, 83] on div at bounding box center [9, 81] width 3 height 3
click at [11, 64] on div at bounding box center [9, 63] width 3 height 3
click at [108, 165] on div "Undo" at bounding box center [111, 197] width 7 height 3
click at [110, 165] on div "Undo" at bounding box center [111, 197] width 7 height 3
click at [108, 165] on div "Undo" at bounding box center [111, 197] width 7 height 3
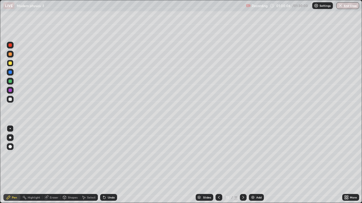
click at [109, 165] on div "Undo" at bounding box center [111, 197] width 7 height 3
click at [108, 165] on div "Undo" at bounding box center [111, 197] width 7 height 3
click at [10, 99] on div at bounding box center [9, 99] width 3 height 3
click at [108, 165] on div "Undo" at bounding box center [111, 197] width 7 height 3
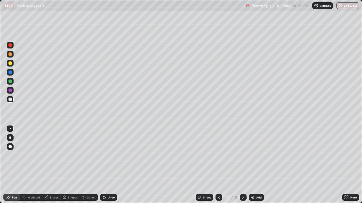
click at [108, 165] on div "Undo" at bounding box center [111, 197] width 7 height 3
click at [243, 165] on icon at bounding box center [243, 198] width 5 height 5
click at [253, 165] on img at bounding box center [252, 198] width 5 height 5
click at [68, 165] on div "Shapes" at bounding box center [73, 197] width 10 height 3
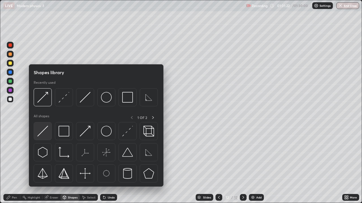
click at [44, 131] on img at bounding box center [42, 131] width 11 height 11
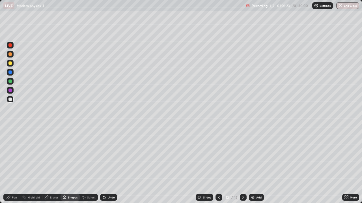
click at [9, 81] on div at bounding box center [9, 81] width 3 height 3
click at [108, 165] on div "Undo" at bounding box center [111, 197] width 7 height 3
click at [66, 165] on div "Shapes" at bounding box center [69, 197] width 19 height 7
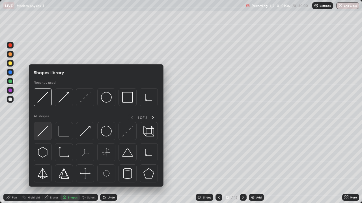
click at [44, 129] on img at bounding box center [42, 131] width 11 height 11
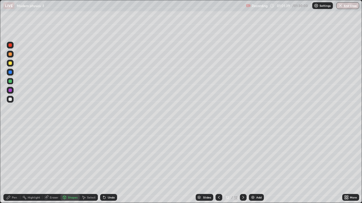
click at [87, 165] on div "Select" at bounding box center [91, 197] width 8 height 3
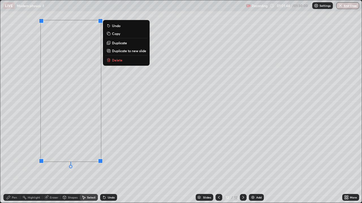
click at [120, 41] on p "Duplicate" at bounding box center [119, 43] width 15 height 5
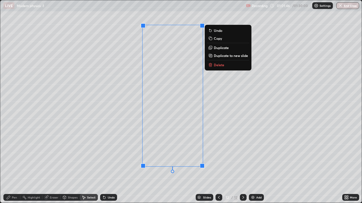
click at [219, 48] on p "Duplicate" at bounding box center [221, 47] width 15 height 5
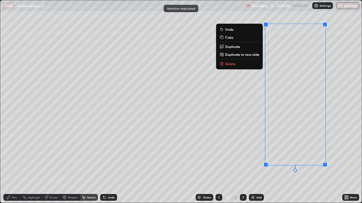
click at [245, 116] on div "0 ° Undo Copy Duplicate Duplicate to new slide Delete" at bounding box center [180, 101] width 361 height 203
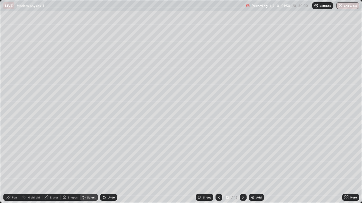
click at [52, 165] on div "Eraser" at bounding box center [51, 197] width 18 height 7
click at [68, 165] on div "Shapes" at bounding box center [69, 197] width 19 height 7
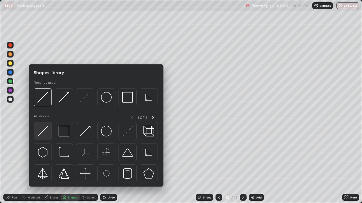
click at [45, 132] on img at bounding box center [42, 131] width 11 height 11
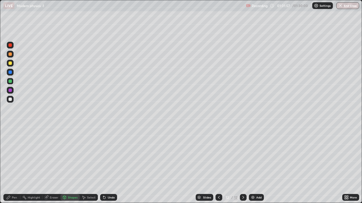
click at [12, 165] on div "Pen" at bounding box center [11, 197] width 17 height 7
click at [11, 99] on div at bounding box center [9, 99] width 3 height 3
click at [65, 165] on icon at bounding box center [64, 197] width 3 height 3
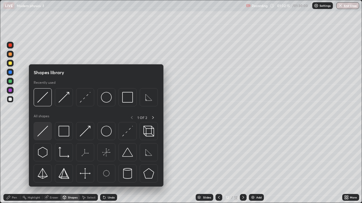
click at [44, 129] on img at bounding box center [42, 131] width 11 height 11
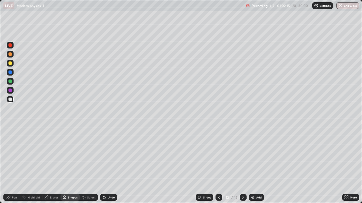
click at [8, 64] on div at bounding box center [9, 63] width 3 height 3
click at [69, 165] on div "Shapes" at bounding box center [69, 197] width 19 height 7
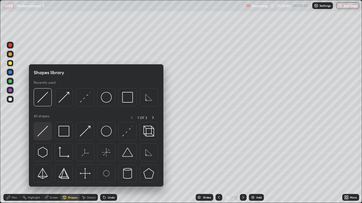
click at [45, 132] on img at bounding box center [42, 131] width 11 height 11
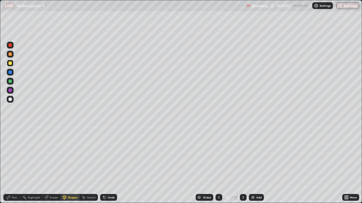
click at [11, 165] on div "Pen" at bounding box center [11, 197] width 17 height 7
click at [11, 101] on div at bounding box center [9, 99] width 3 height 3
click at [68, 165] on div "Shapes" at bounding box center [73, 197] width 10 height 3
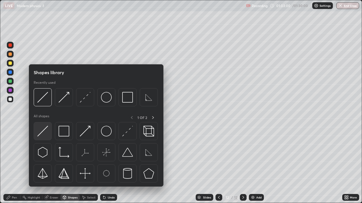
click at [45, 130] on img at bounding box center [42, 131] width 11 height 11
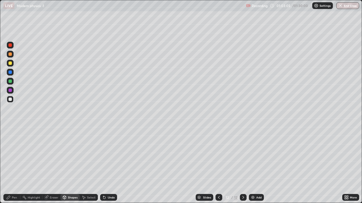
click at [14, 165] on div "Pen" at bounding box center [14, 197] width 5 height 3
click at [10, 72] on div at bounding box center [9, 72] width 3 height 3
click at [68, 165] on div "Shapes" at bounding box center [73, 197] width 10 height 3
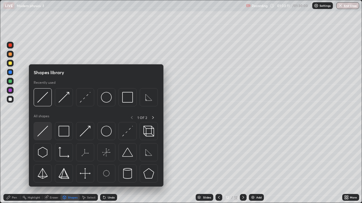
click at [49, 127] on div at bounding box center [43, 131] width 18 height 18
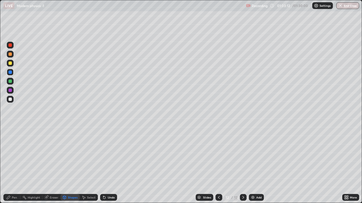
click at [12, 165] on div "Pen" at bounding box center [11, 197] width 17 height 7
click at [10, 57] on div at bounding box center [10, 54] width 7 height 7
click at [71, 165] on div "Shapes" at bounding box center [69, 197] width 19 height 7
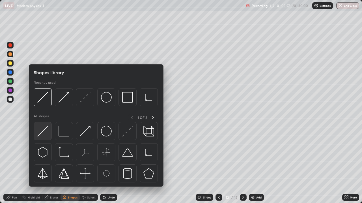
click at [45, 131] on img at bounding box center [42, 131] width 11 height 11
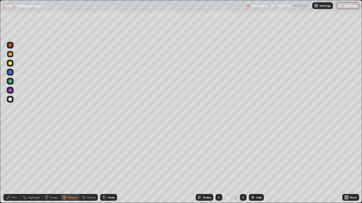
click at [10, 65] on div at bounding box center [9, 63] width 3 height 3
click at [12, 165] on div "Pen" at bounding box center [14, 197] width 5 height 3
click at [10, 90] on div at bounding box center [9, 90] width 3 height 3
click at [10, 82] on div at bounding box center [9, 81] width 3 height 3
click at [218, 165] on icon at bounding box center [218, 198] width 5 height 5
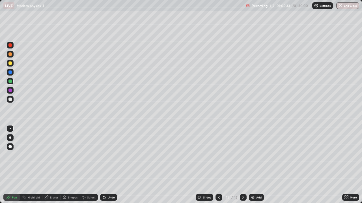
click at [242, 165] on icon at bounding box center [243, 198] width 5 height 5
click at [225, 165] on div "12" at bounding box center [227, 197] width 6 height 3
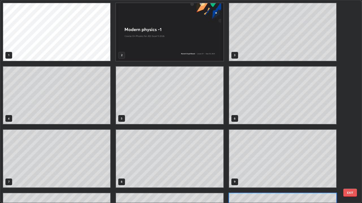
click at [216, 165] on div "1 2 3 4 5 6 7 8 9 10 11 12" at bounding box center [175, 101] width 351 height 203
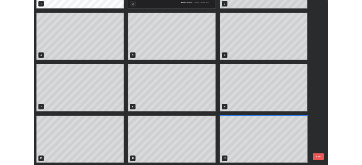
scroll to position [201, 358]
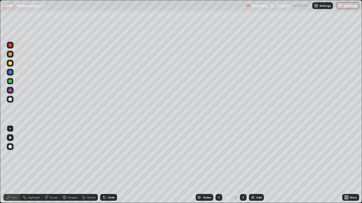
click at [244, 165] on icon at bounding box center [243, 198] width 5 height 5
click at [242, 165] on icon at bounding box center [243, 198] width 5 height 5
click at [346, 165] on icon at bounding box center [346, 198] width 5 height 5
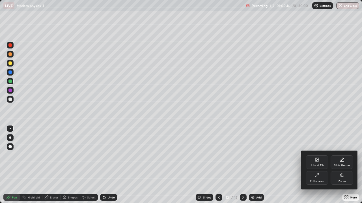
click at [322, 165] on div "Full screen" at bounding box center [316, 179] width 23 height 14
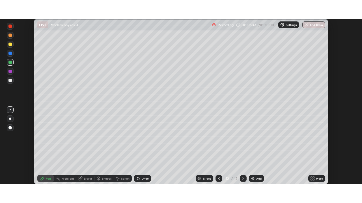
scroll to position [28089, 27893]
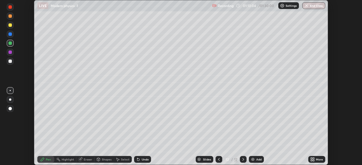
click at [311, 160] on icon at bounding box center [311, 160] width 1 height 1
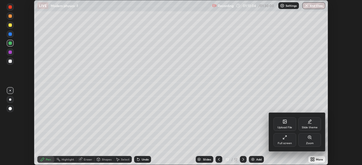
click at [282, 138] on div "Full screen" at bounding box center [284, 140] width 23 height 14
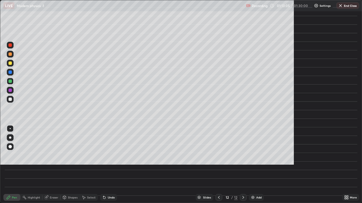
scroll to position [203, 362]
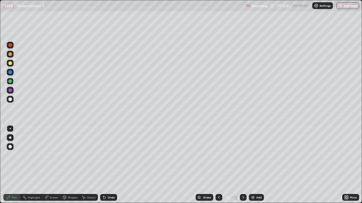
click at [244, 165] on icon at bounding box center [243, 198] width 5 height 5
click at [251, 165] on img at bounding box center [252, 198] width 5 height 5
click at [11, 53] on div at bounding box center [9, 54] width 3 height 3
click at [218, 165] on icon at bounding box center [218, 198] width 5 height 5
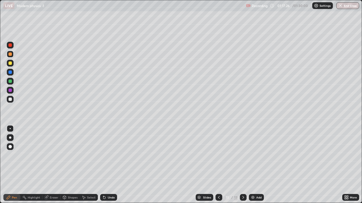
click at [242, 165] on icon at bounding box center [243, 198] width 5 height 5
click at [243, 165] on icon at bounding box center [243, 197] width 2 height 3
click at [245, 165] on div at bounding box center [243, 197] width 7 height 7
click at [69, 165] on div "Shapes" at bounding box center [73, 197] width 10 height 3
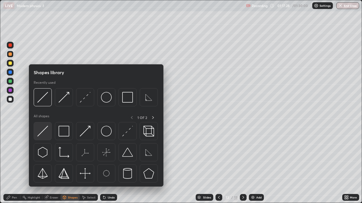
click at [45, 130] on img at bounding box center [42, 131] width 11 height 11
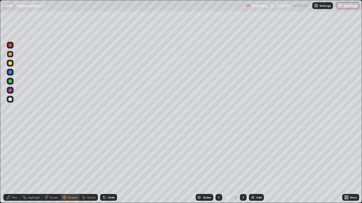
click at [86, 165] on div "Select" at bounding box center [89, 197] width 18 height 7
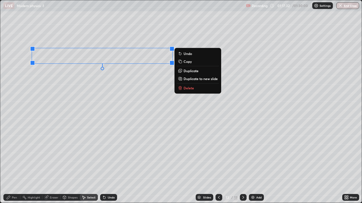
click at [189, 86] on p "Delete" at bounding box center [188, 88] width 10 height 5
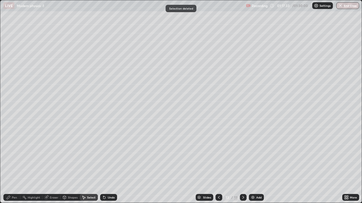
click at [69, 165] on div "Shapes" at bounding box center [73, 197] width 10 height 3
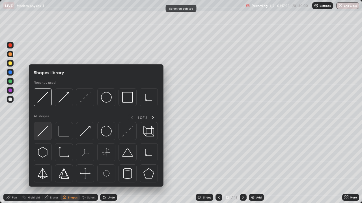
click at [43, 129] on img at bounding box center [42, 131] width 11 height 11
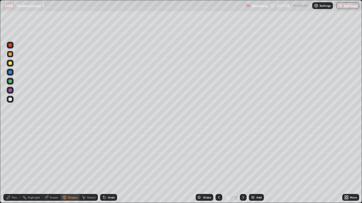
click at [73, 165] on div "Shapes" at bounding box center [69, 197] width 19 height 7
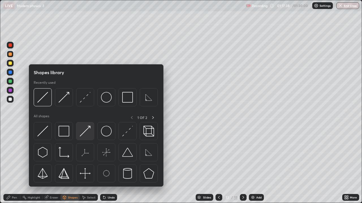
click at [88, 129] on img at bounding box center [85, 131] width 11 height 11
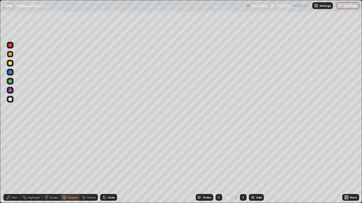
click at [9, 82] on div at bounding box center [9, 81] width 3 height 3
click at [11, 165] on div "Pen" at bounding box center [11, 197] width 17 height 7
click at [12, 99] on div at bounding box center [10, 99] width 7 height 7
click at [70, 165] on div "Shapes" at bounding box center [73, 197] width 10 height 3
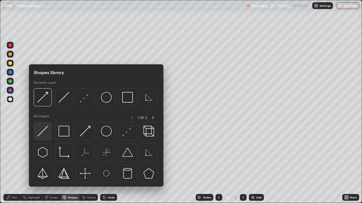
click at [48, 129] on img at bounding box center [42, 131] width 11 height 11
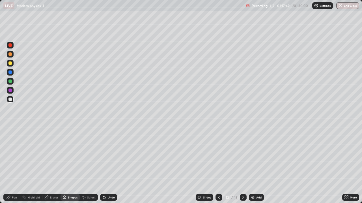
click at [63, 165] on icon at bounding box center [64, 197] width 3 height 3
click at [12, 165] on div "Pen" at bounding box center [14, 197] width 5 height 3
click at [10, 54] on div at bounding box center [9, 54] width 3 height 3
click at [12, 63] on div at bounding box center [10, 63] width 7 height 7
click at [68, 165] on div "Shapes" at bounding box center [69, 197] width 19 height 7
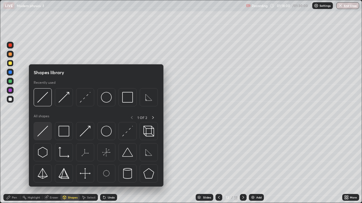
click at [44, 131] on img at bounding box center [42, 131] width 11 height 11
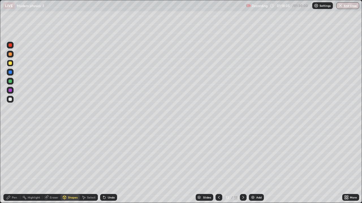
click at [63, 165] on icon at bounding box center [64, 197] width 3 height 3
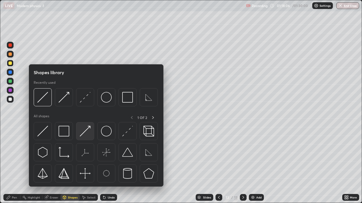
click at [82, 133] on img at bounding box center [85, 131] width 11 height 11
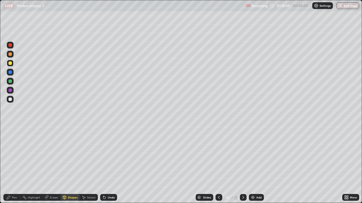
click at [8, 165] on icon at bounding box center [8, 197] width 3 height 3
click at [11, 100] on div at bounding box center [9, 99] width 3 height 3
click at [68, 165] on div "Shapes" at bounding box center [69, 197] width 19 height 7
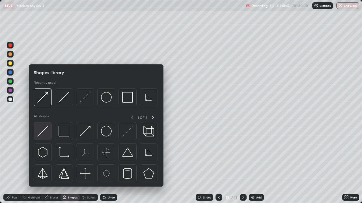
click at [45, 129] on img at bounding box center [42, 131] width 11 height 11
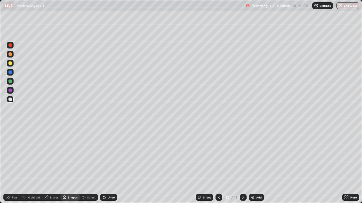
click at [78, 165] on div "Shapes" at bounding box center [69, 197] width 19 height 7
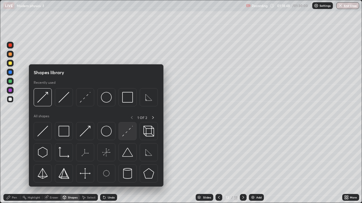
click at [126, 133] on img at bounding box center [127, 131] width 11 height 11
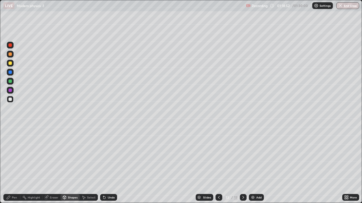
click at [103, 165] on icon at bounding box center [104, 198] width 2 height 2
click at [76, 165] on div "Shapes" at bounding box center [73, 197] width 10 height 3
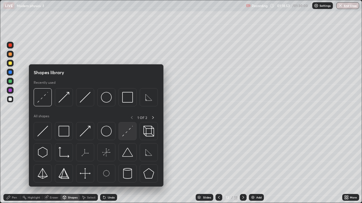
click at [127, 134] on img at bounding box center [127, 131] width 11 height 11
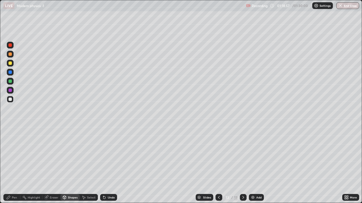
click at [69, 165] on div "Shapes" at bounding box center [73, 197] width 10 height 3
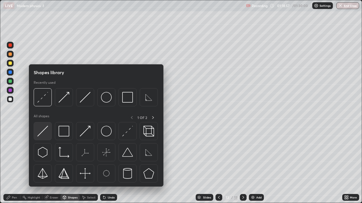
click at [44, 129] on img at bounding box center [42, 131] width 11 height 11
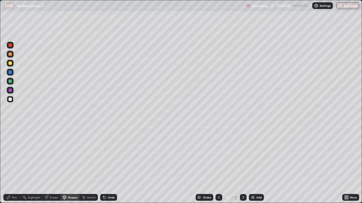
click at [10, 90] on div at bounding box center [9, 90] width 3 height 3
click at [14, 165] on div "Pen" at bounding box center [14, 197] width 5 height 3
click at [11, 99] on div at bounding box center [9, 99] width 3 height 3
click at [110, 165] on div "Undo" at bounding box center [111, 197] width 7 height 3
click at [108, 165] on div "Undo" at bounding box center [111, 197] width 7 height 3
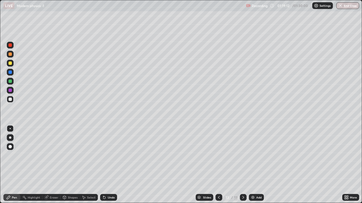
click at [65, 165] on icon at bounding box center [64, 197] width 3 height 1
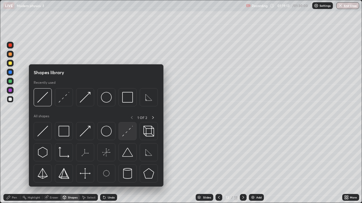
click at [124, 136] on img at bounding box center [127, 131] width 11 height 11
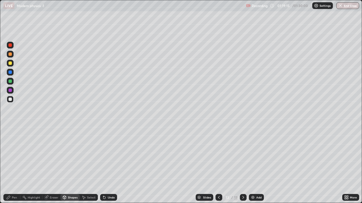
click at [14, 165] on div "Pen" at bounding box center [14, 197] width 5 height 3
click at [10, 81] on div at bounding box center [9, 81] width 3 height 3
click at [63, 165] on icon at bounding box center [64, 197] width 3 height 3
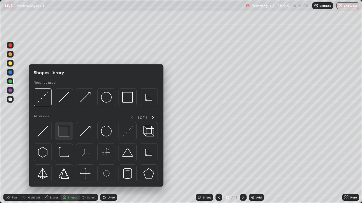
click at [68, 133] on img at bounding box center [63, 131] width 11 height 11
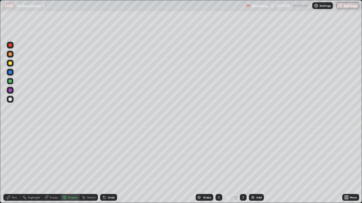
click at [13, 165] on div "Pen" at bounding box center [11, 197] width 17 height 7
click at [10, 100] on div at bounding box center [9, 99] width 3 height 3
click at [70, 165] on div "Shapes" at bounding box center [73, 197] width 10 height 3
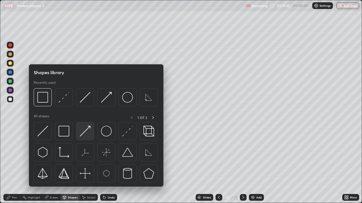
click at [87, 130] on img at bounding box center [85, 131] width 11 height 11
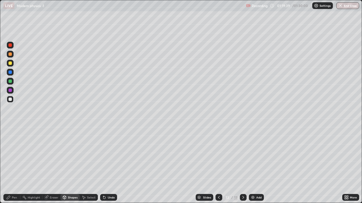
click at [13, 165] on div "Pen" at bounding box center [14, 197] width 5 height 3
click at [12, 99] on div at bounding box center [10, 99] width 7 height 7
click at [67, 165] on div "Shapes" at bounding box center [69, 197] width 19 height 7
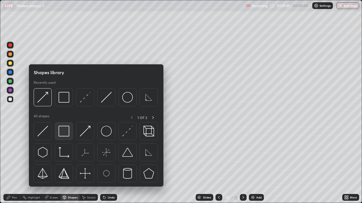
click at [64, 134] on img at bounding box center [63, 131] width 11 height 11
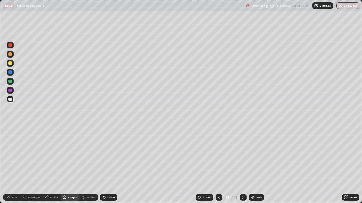
click at [242, 165] on icon at bounding box center [243, 198] width 5 height 5
click at [252, 165] on img at bounding box center [252, 198] width 5 height 5
click at [11, 54] on div at bounding box center [9, 54] width 3 height 3
click at [103, 165] on icon at bounding box center [104, 198] width 2 height 2
click at [106, 165] on div "Undo" at bounding box center [108, 197] width 17 height 7
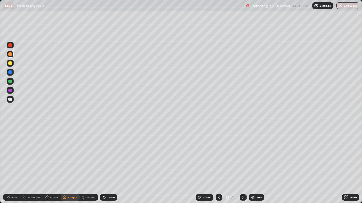
click at [11, 165] on div "Pen" at bounding box center [11, 197] width 17 height 7
click at [11, 82] on div at bounding box center [9, 81] width 3 height 3
click at [10, 99] on div at bounding box center [9, 99] width 3 height 3
click at [108, 165] on div "Undo" at bounding box center [111, 197] width 7 height 3
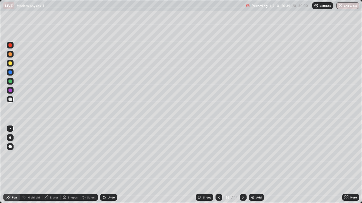
click at [108, 165] on div "Undo" at bounding box center [111, 197] width 7 height 3
click at [64, 165] on icon at bounding box center [64, 199] width 0 height 2
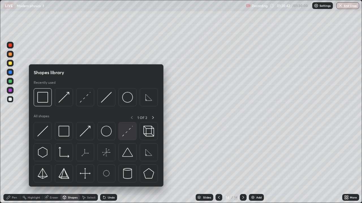
click at [127, 133] on img at bounding box center [127, 131] width 11 height 11
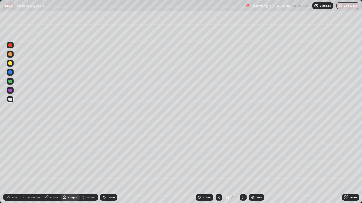
click at [12, 165] on div "Pen" at bounding box center [11, 197] width 17 height 7
click at [13, 81] on div at bounding box center [10, 81] width 7 height 7
click at [109, 165] on div "Undo" at bounding box center [108, 197] width 17 height 7
click at [218, 165] on icon at bounding box center [218, 198] width 5 height 5
click at [244, 165] on icon at bounding box center [243, 198] width 5 height 5
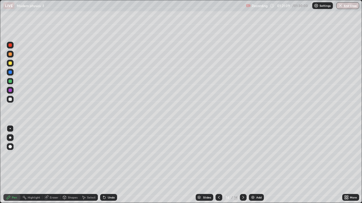
click at [68, 165] on div "Shapes" at bounding box center [73, 197] width 10 height 3
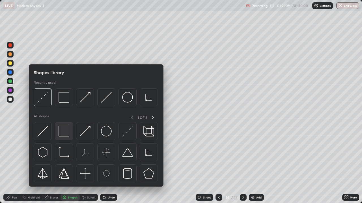
click at [67, 129] on img at bounding box center [63, 131] width 11 height 11
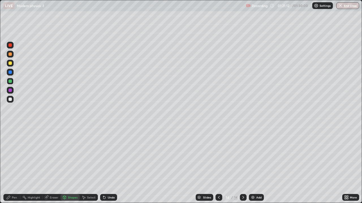
click at [11, 165] on div "Pen" at bounding box center [11, 197] width 17 height 7
click at [12, 99] on div at bounding box center [9, 99] width 3 height 3
click at [253, 165] on img at bounding box center [252, 198] width 5 height 5
click at [10, 56] on div at bounding box center [9, 54] width 3 height 3
click at [10, 99] on div at bounding box center [9, 99] width 3 height 3
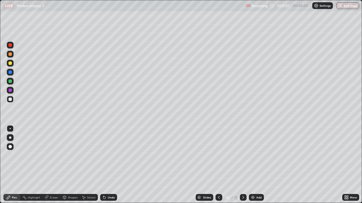
click at [69, 165] on div "Shapes" at bounding box center [73, 197] width 10 height 3
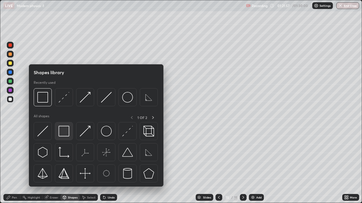
click at [66, 132] on img at bounding box center [63, 131] width 11 height 11
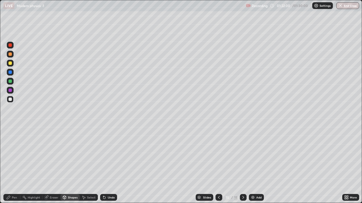
click at [9, 64] on div at bounding box center [9, 63] width 3 height 3
click at [106, 165] on div "Undo" at bounding box center [108, 197] width 17 height 7
click at [8, 165] on icon at bounding box center [8, 197] width 3 height 3
click at [14, 165] on div "Pen" at bounding box center [11, 197] width 17 height 7
click at [10, 100] on div at bounding box center [9, 99] width 3 height 3
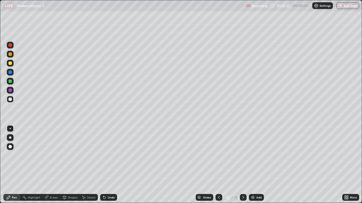
click at [70, 165] on div "Shapes" at bounding box center [73, 197] width 10 height 3
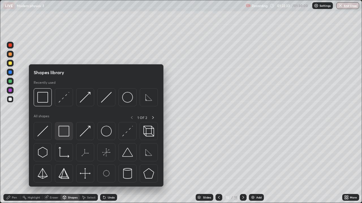
click at [67, 131] on img at bounding box center [63, 131] width 11 height 11
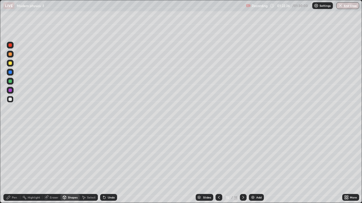
click at [55, 165] on div "Eraser" at bounding box center [54, 197] width 8 height 3
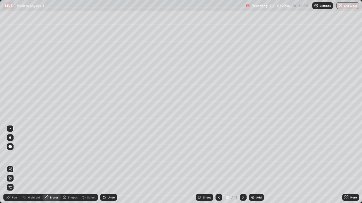
click at [70, 165] on div "Shapes" at bounding box center [73, 197] width 10 height 3
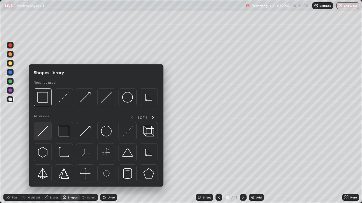
click at [43, 129] on img at bounding box center [42, 131] width 11 height 11
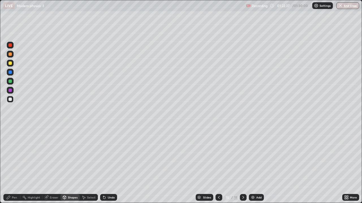
click at [11, 81] on div at bounding box center [9, 81] width 3 height 3
click at [72, 165] on div "Shapes" at bounding box center [69, 197] width 19 height 7
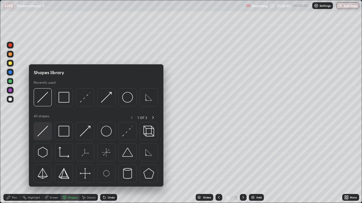
click at [48, 129] on img at bounding box center [42, 131] width 11 height 11
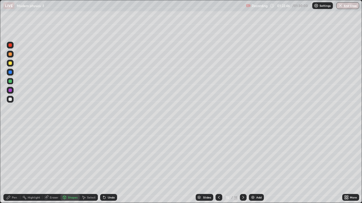
click at [110, 165] on div "Undo" at bounding box center [108, 197] width 17 height 7
click at [14, 165] on div "Pen" at bounding box center [11, 197] width 17 height 7
click at [12, 62] on div at bounding box center [10, 63] width 7 height 7
click at [10, 99] on div at bounding box center [9, 99] width 3 height 3
click at [115, 165] on div "Undo" at bounding box center [108, 197] width 17 height 7
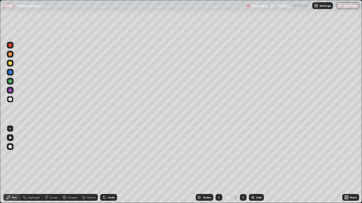
click at [340, 6] on img "button" at bounding box center [340, 5] width 5 height 5
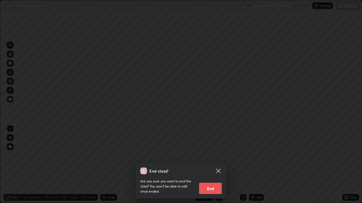
click at [212, 165] on button "End" at bounding box center [210, 188] width 23 height 11
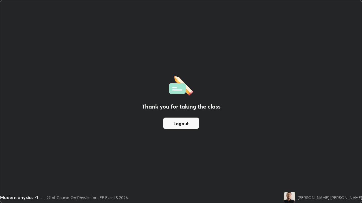
click at [186, 122] on button "Logout" at bounding box center [181, 123] width 36 height 11
